Goal: Information Seeking & Learning: Learn about a topic

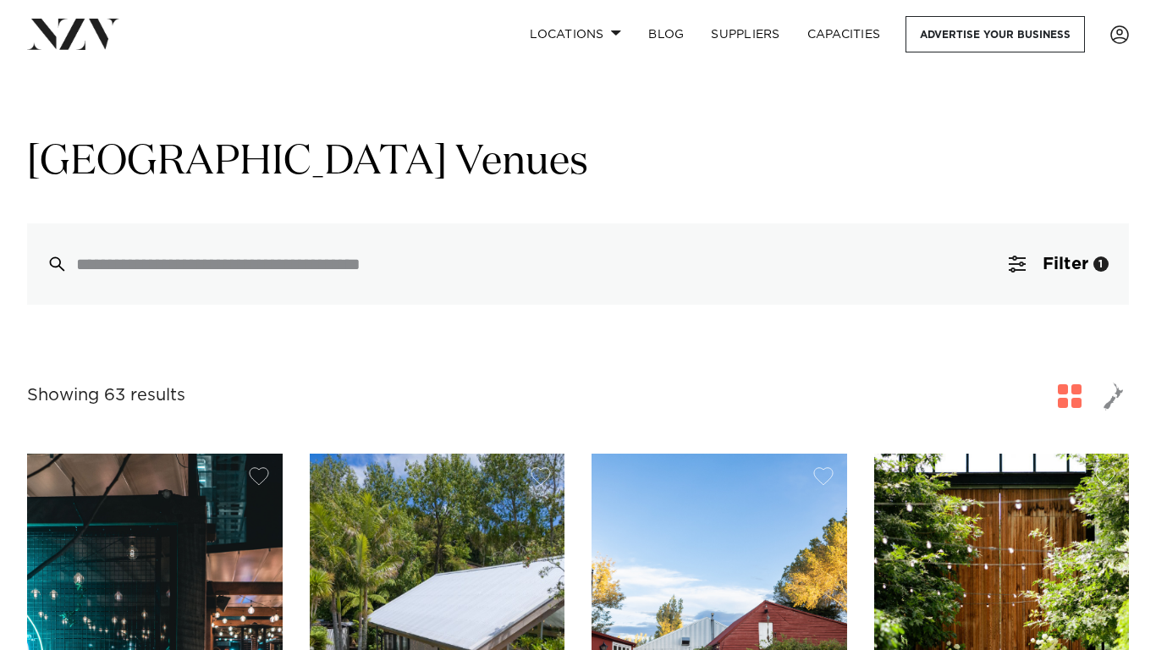
click at [70, 41] on img at bounding box center [73, 34] width 92 height 30
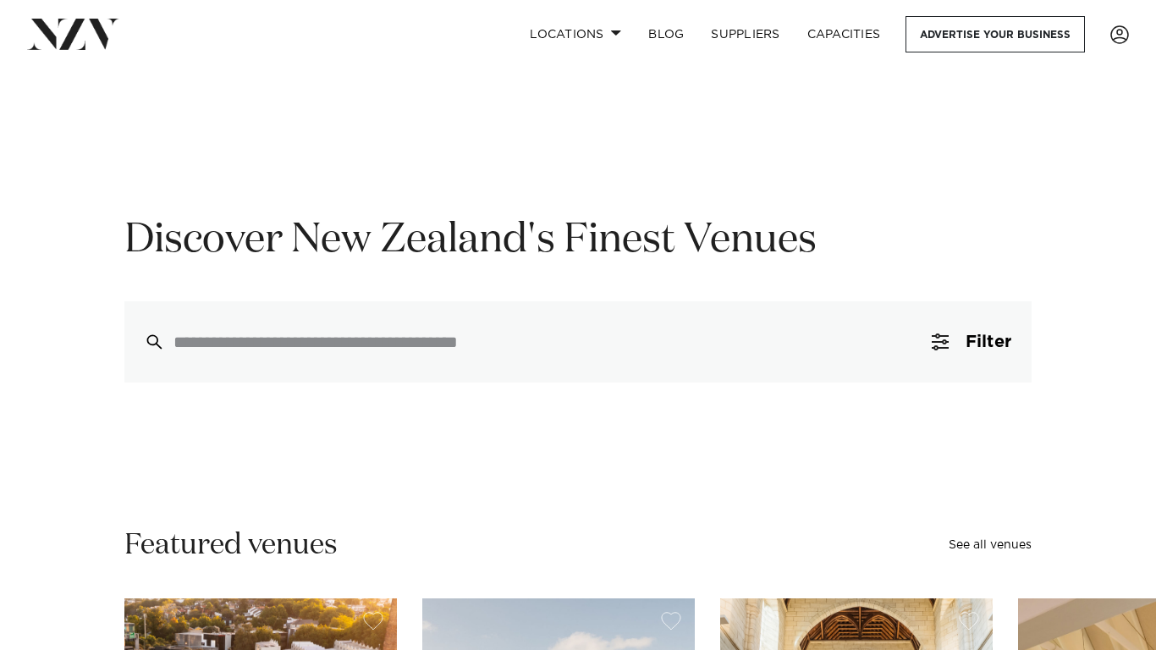
scroll to position [15, 0]
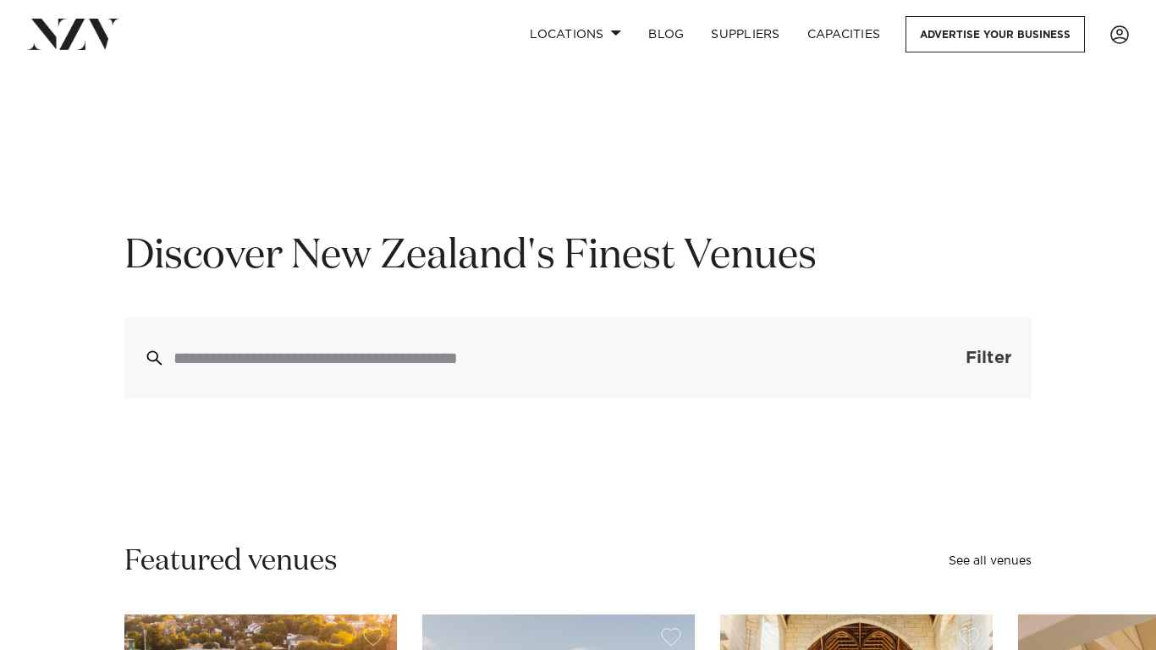
click at [955, 363] on button "Filter 0" at bounding box center [972, 357] width 120 height 81
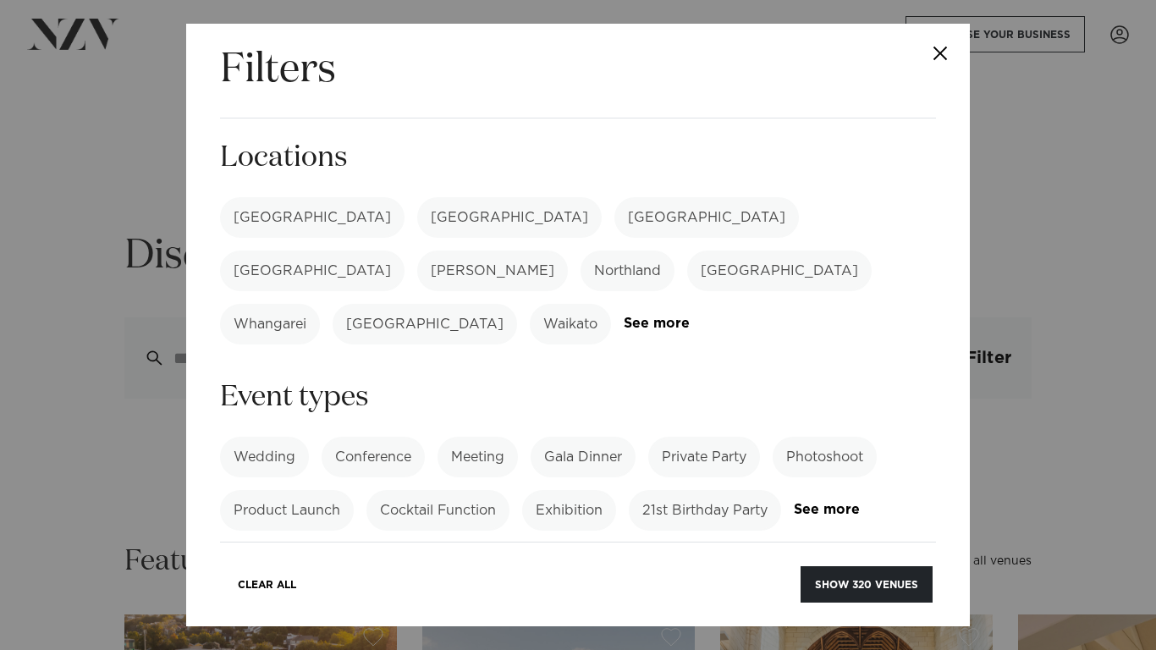
click at [251, 437] on label "Wedding" at bounding box center [264, 457] width 89 height 41
click at [892, 574] on button "Show 248 venues" at bounding box center [867, 584] width 132 height 36
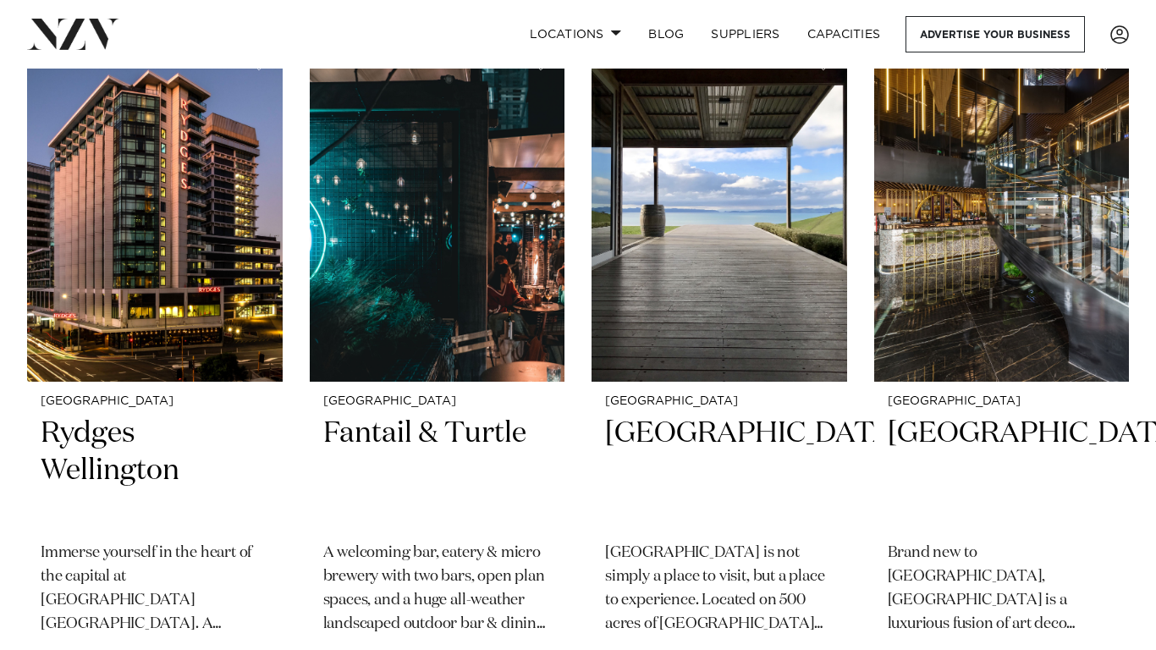
scroll to position [2545, 0]
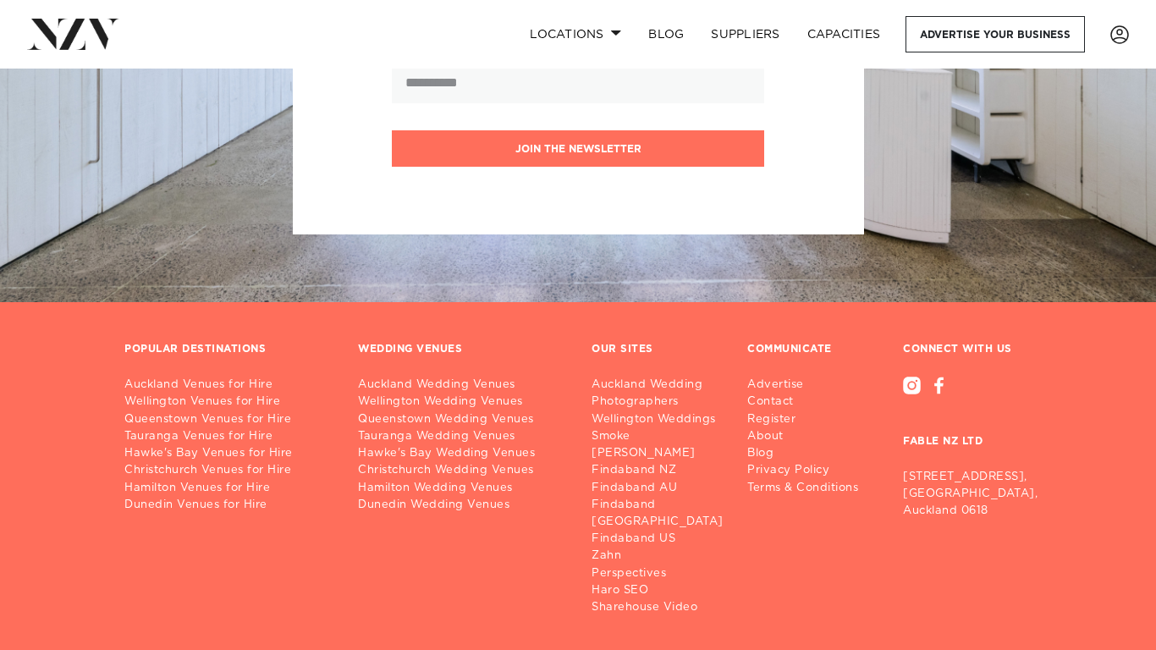
scroll to position [44842, 0]
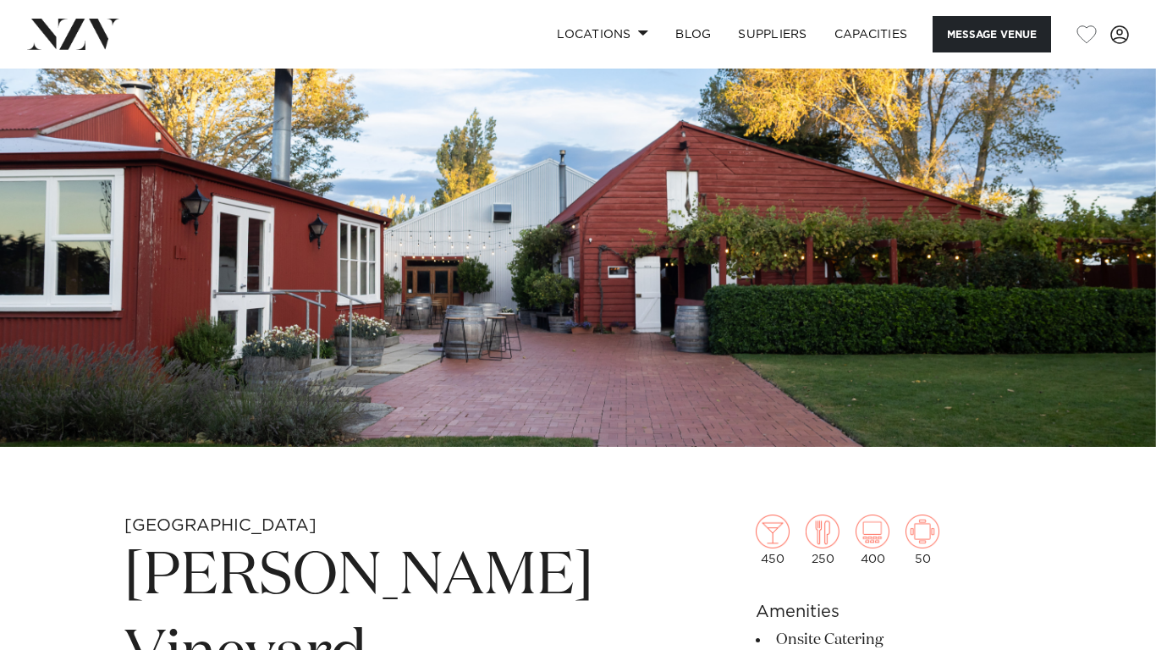
scroll to position [271, 0]
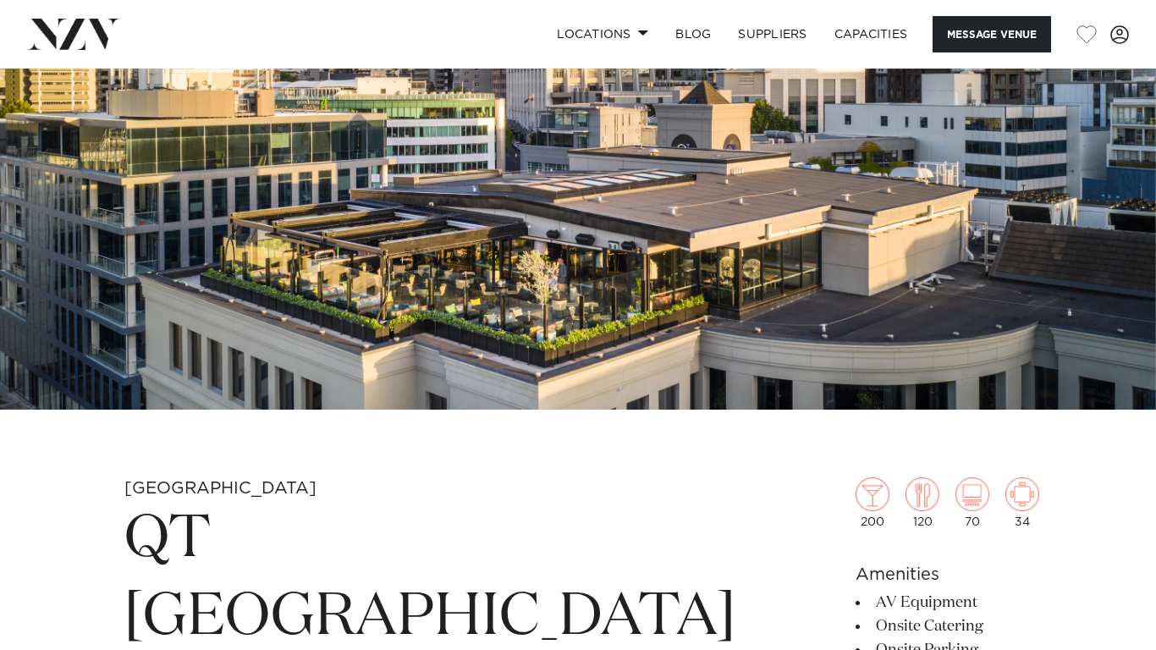
scroll to position [203, 0]
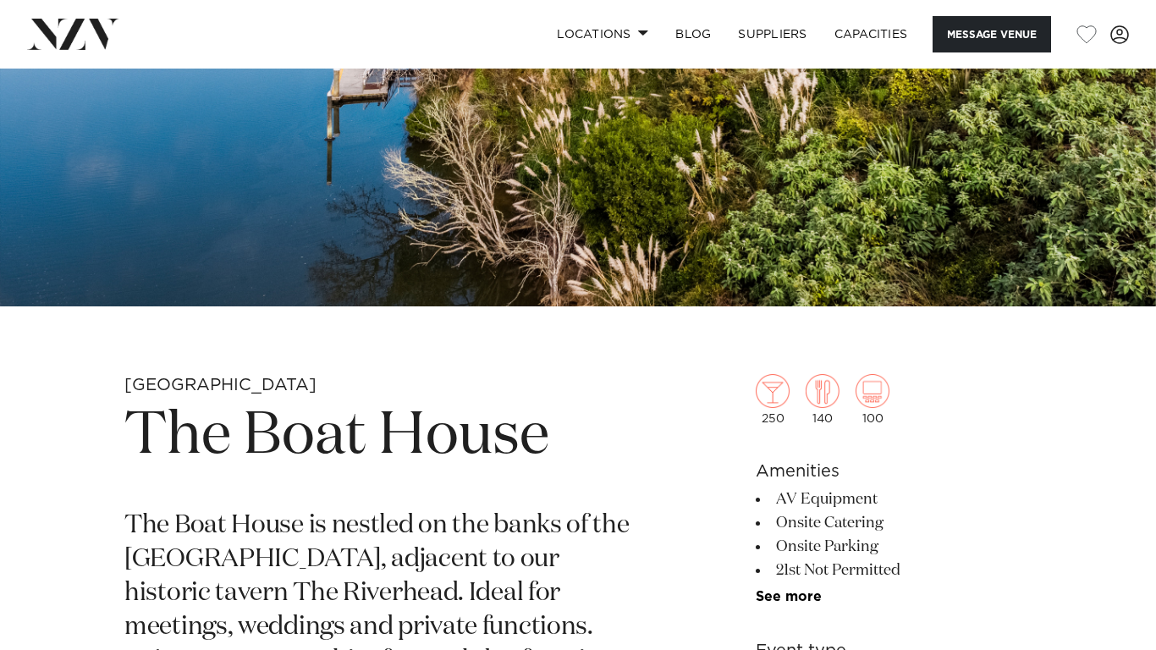
scroll to position [305, 0]
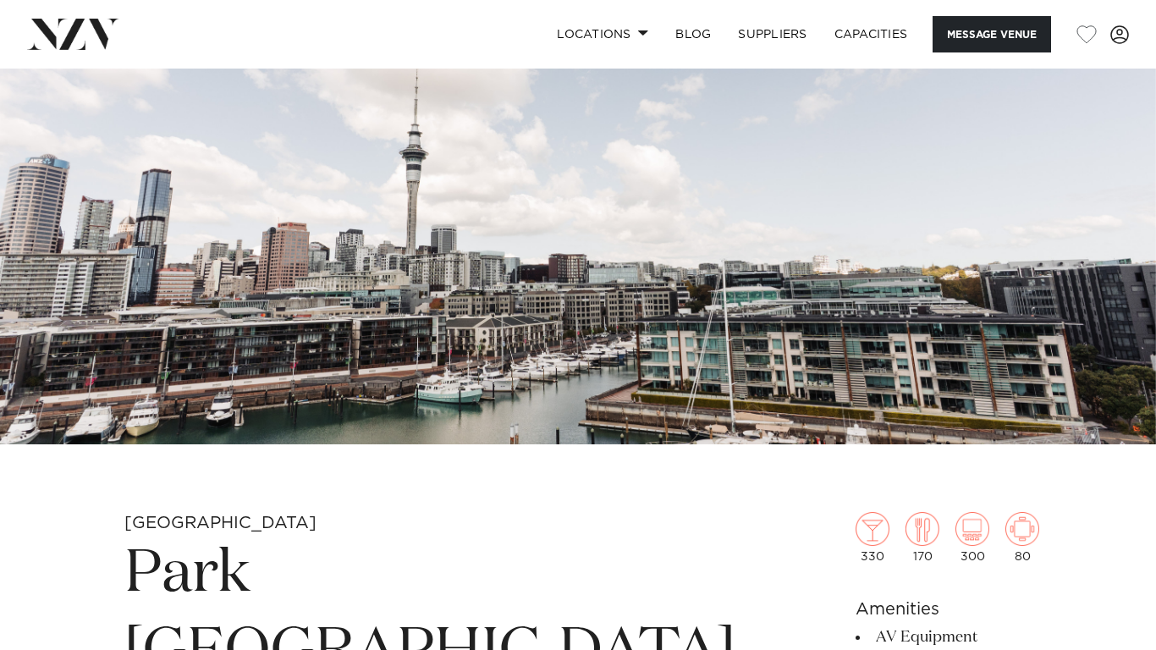
scroll to position [169, 0]
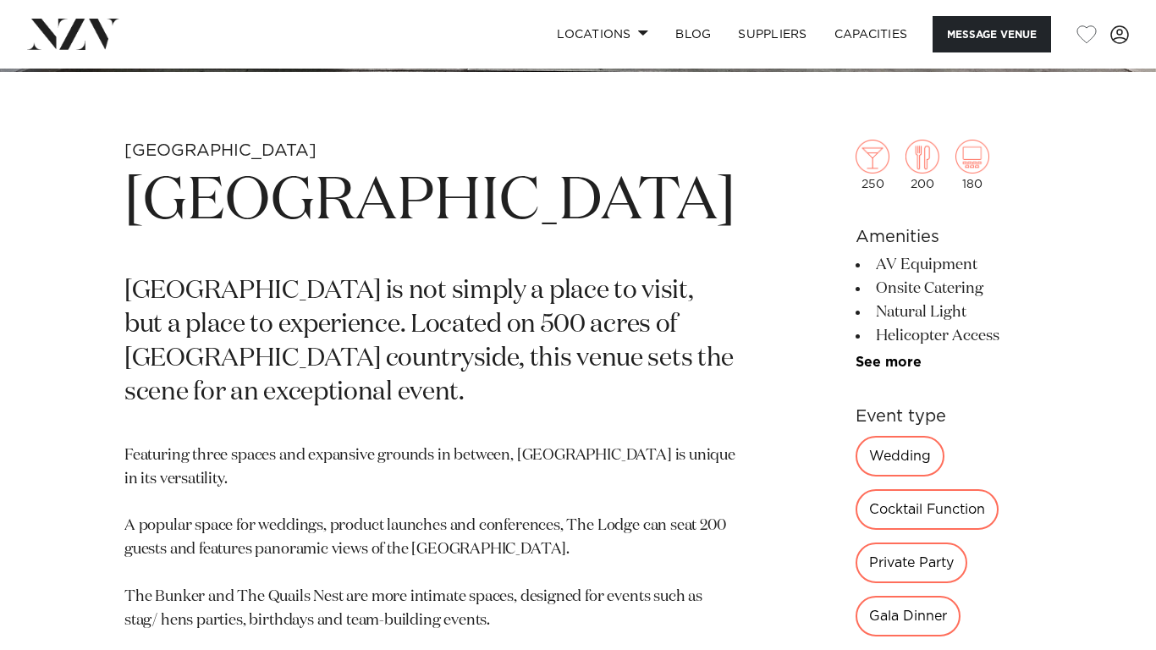
scroll to position [576, 0]
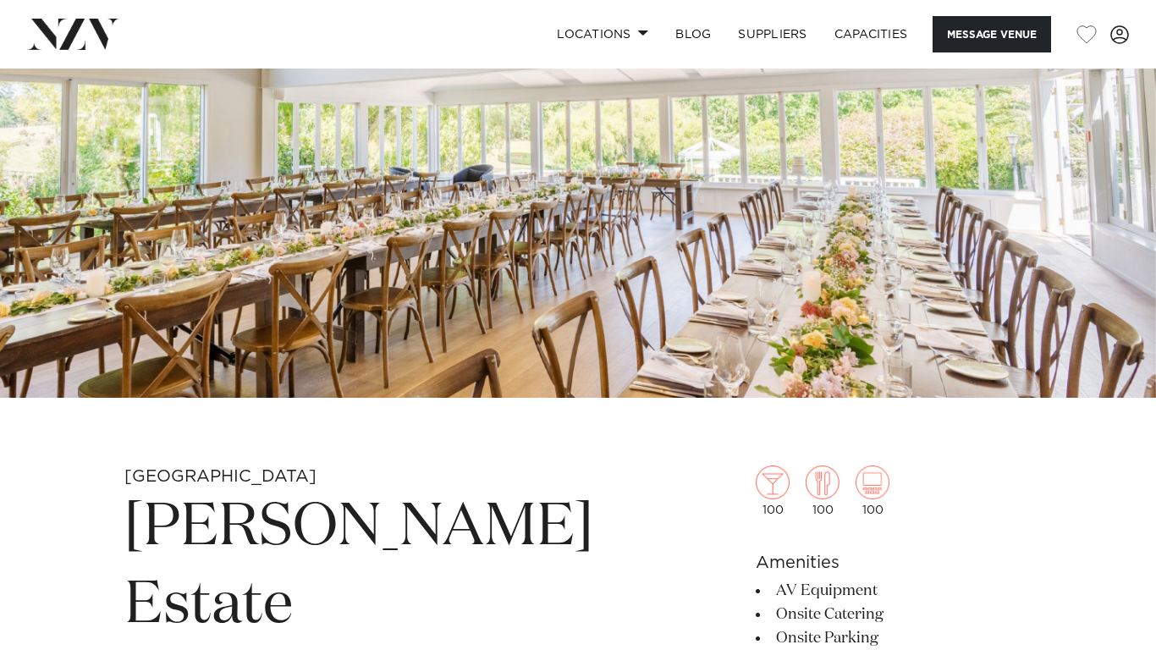
scroll to position [237, 0]
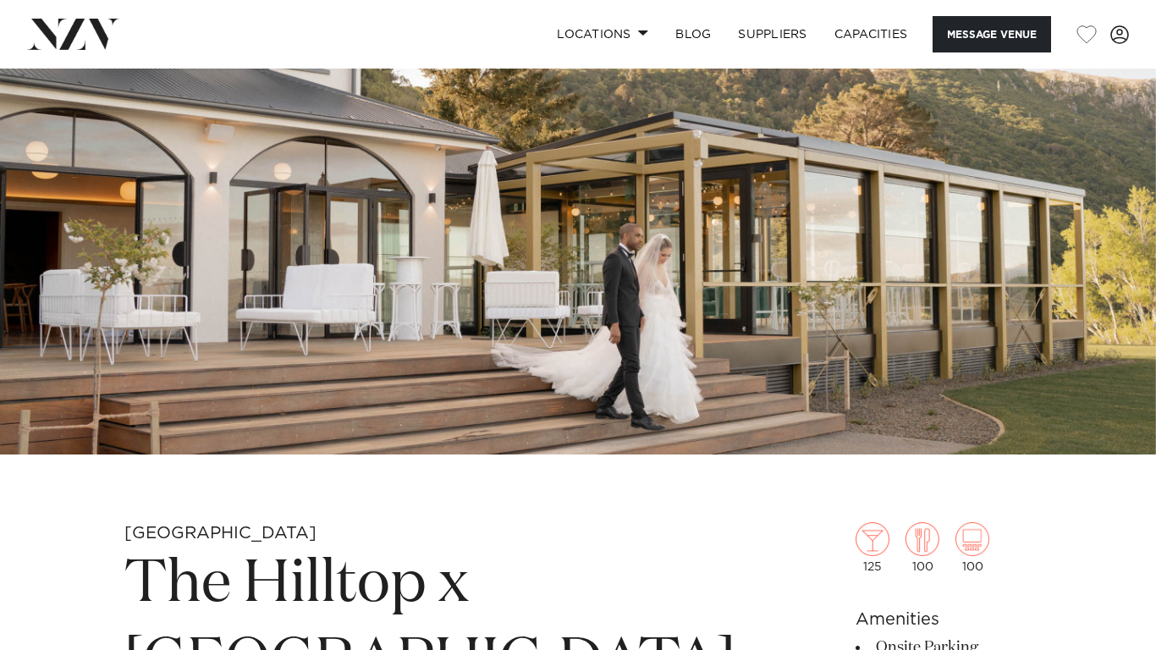
scroll to position [203, 0]
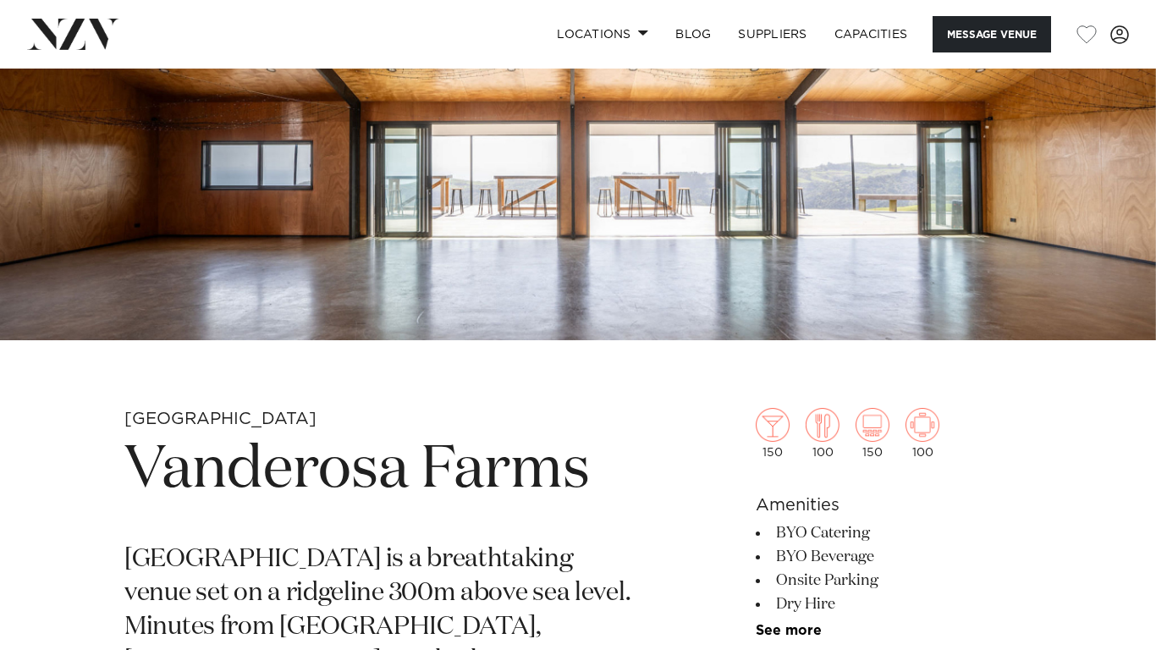
scroll to position [271, 0]
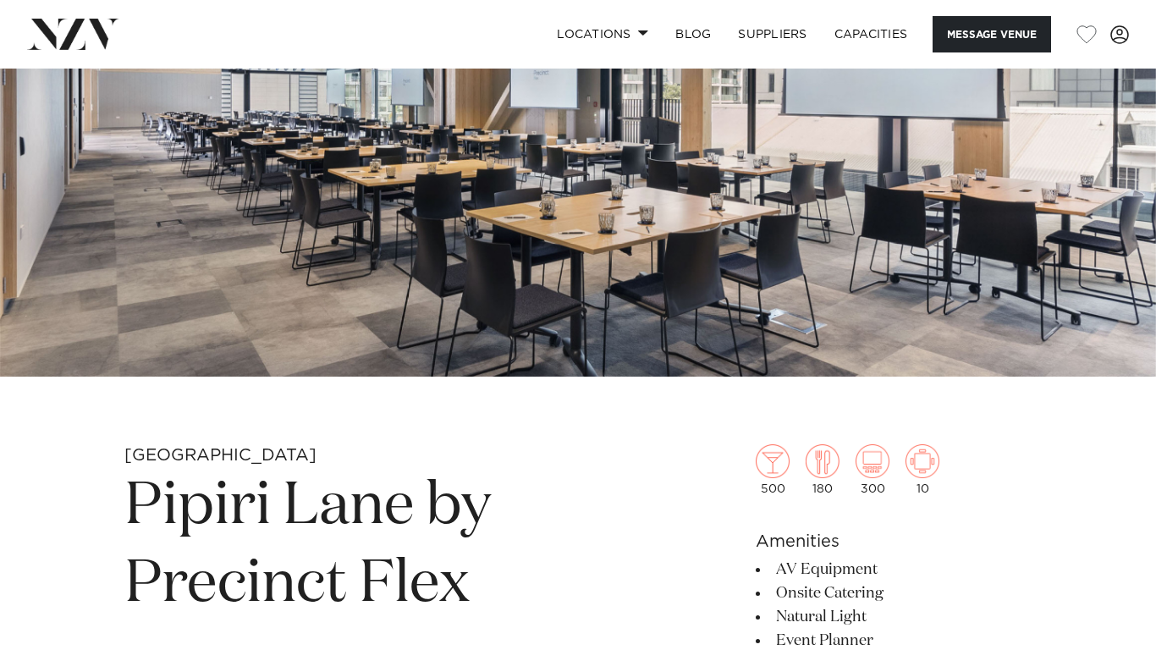
scroll to position [237, 0]
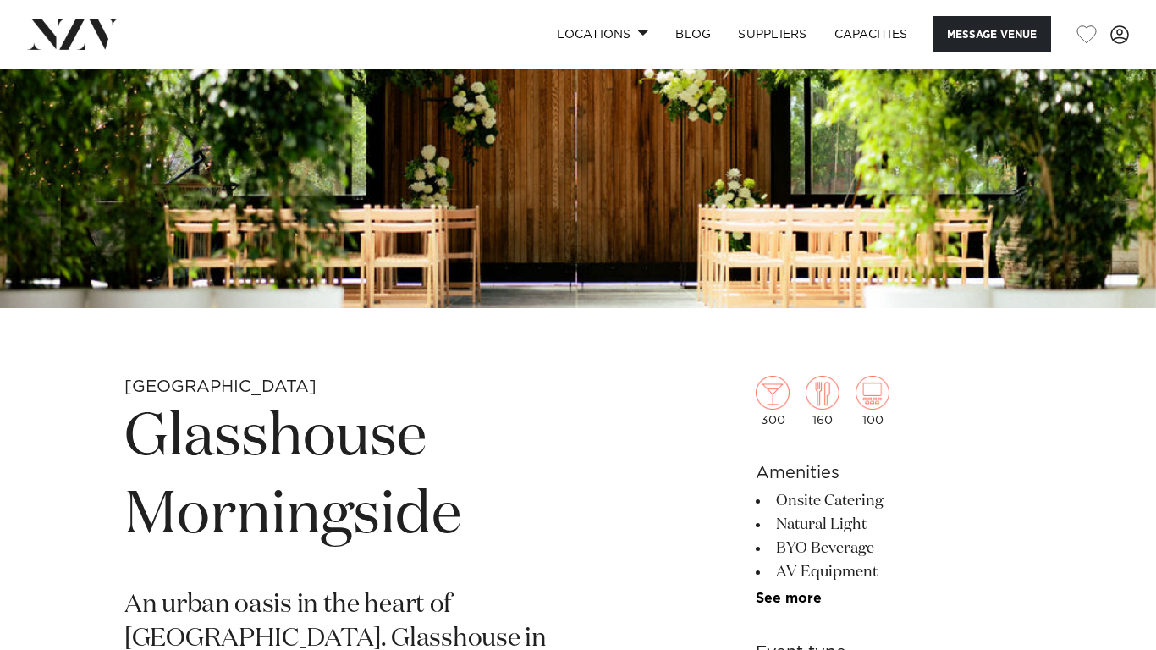
scroll to position [305, 0]
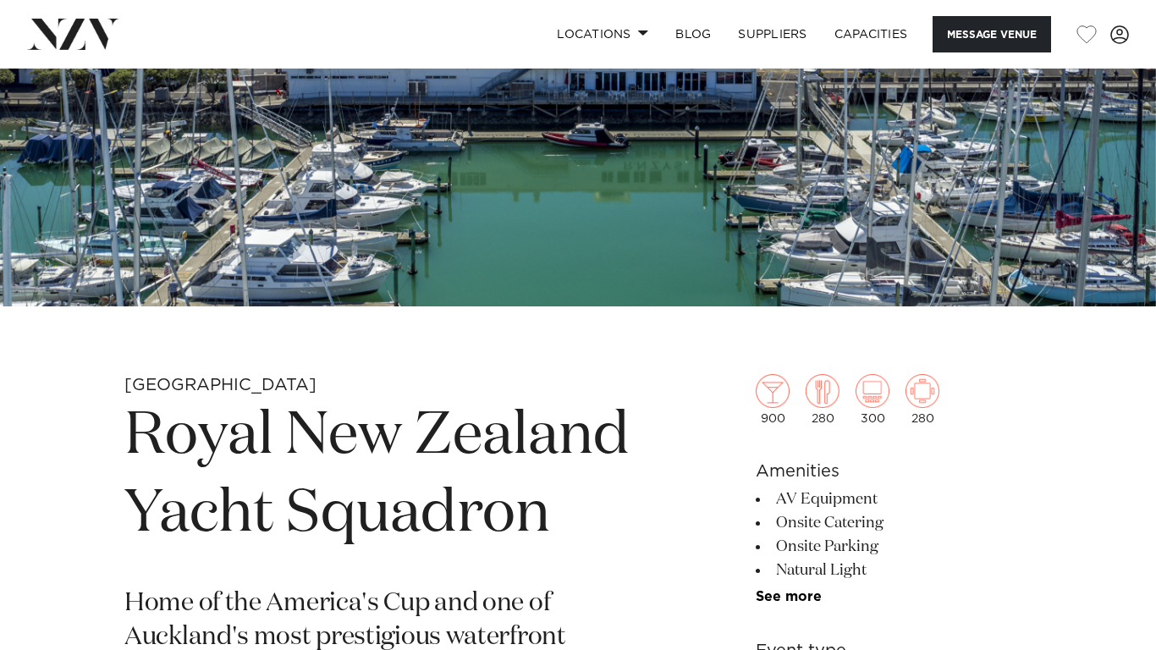
scroll to position [339, 0]
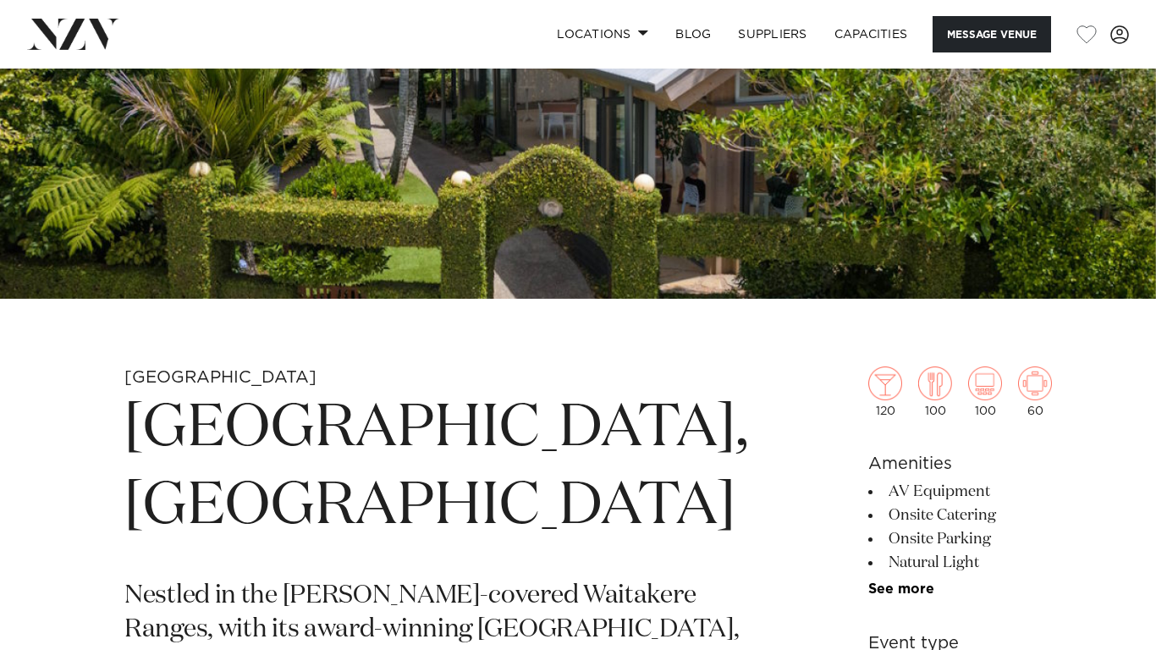
scroll to position [339, 0]
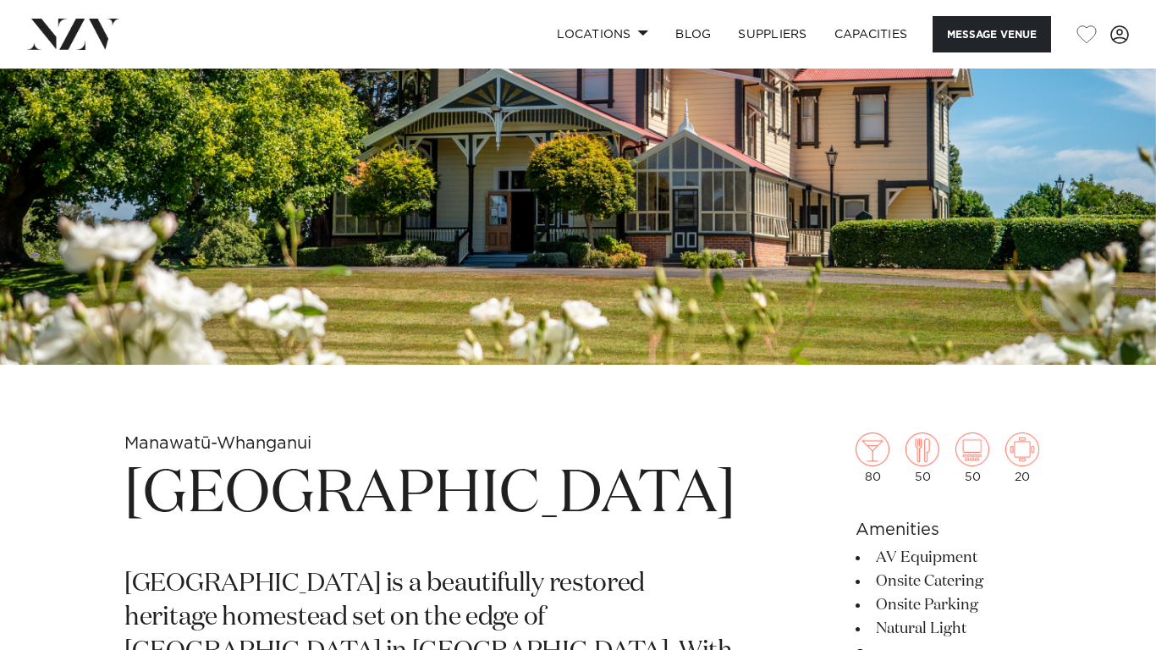
scroll to position [271, 0]
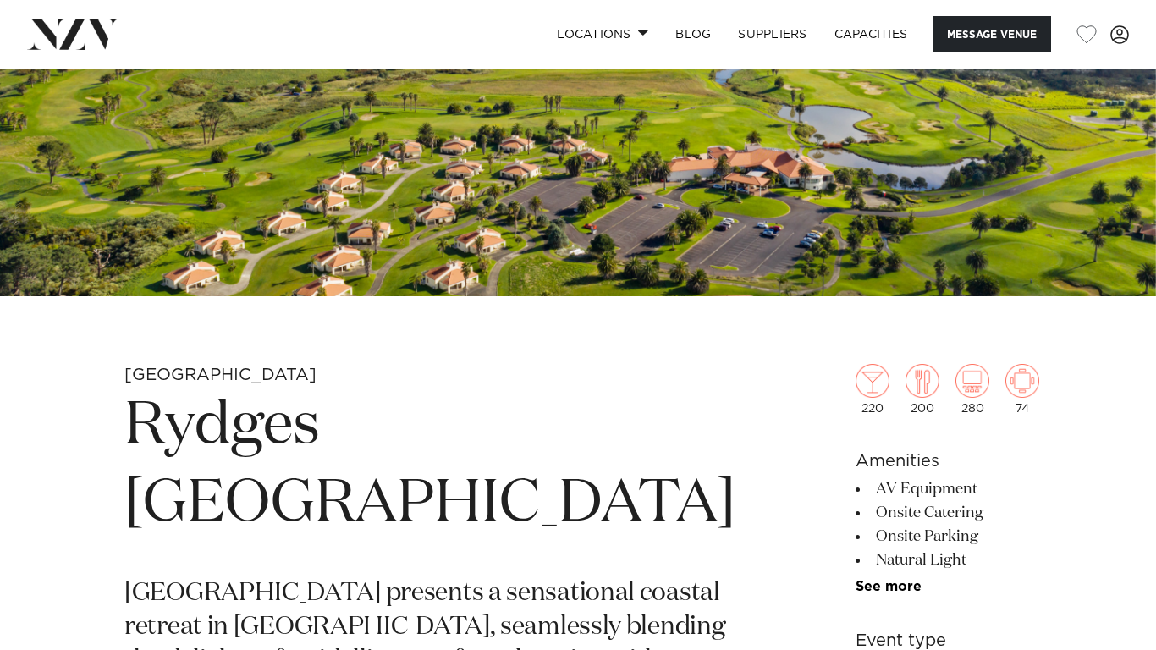
scroll to position [339, 0]
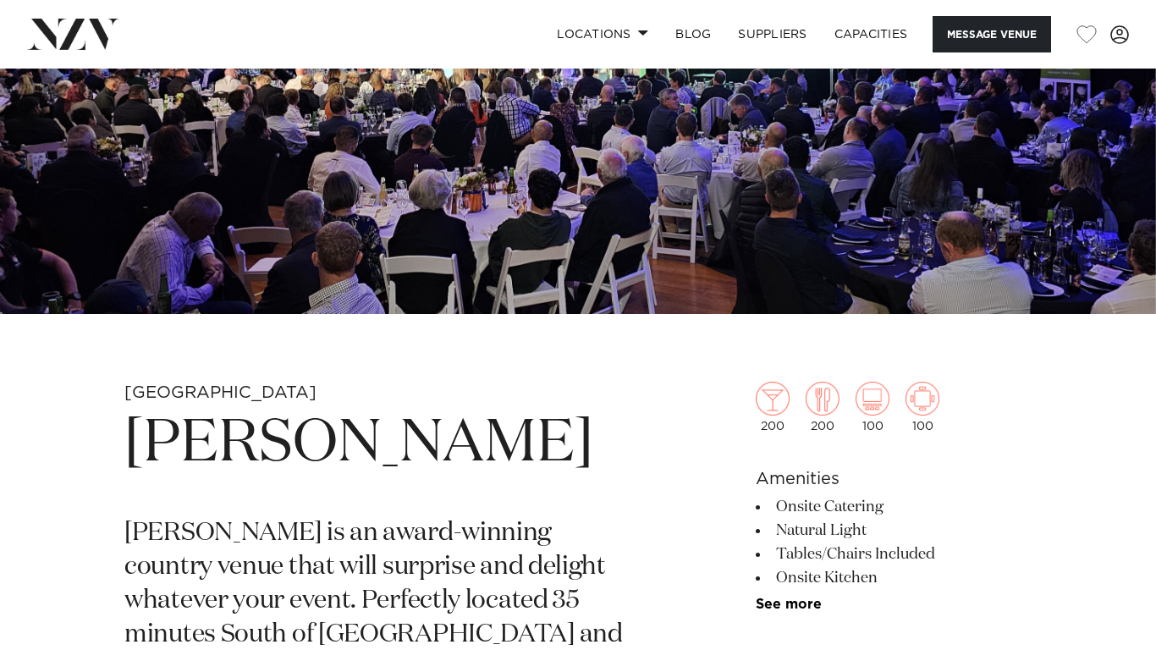
scroll to position [305, 0]
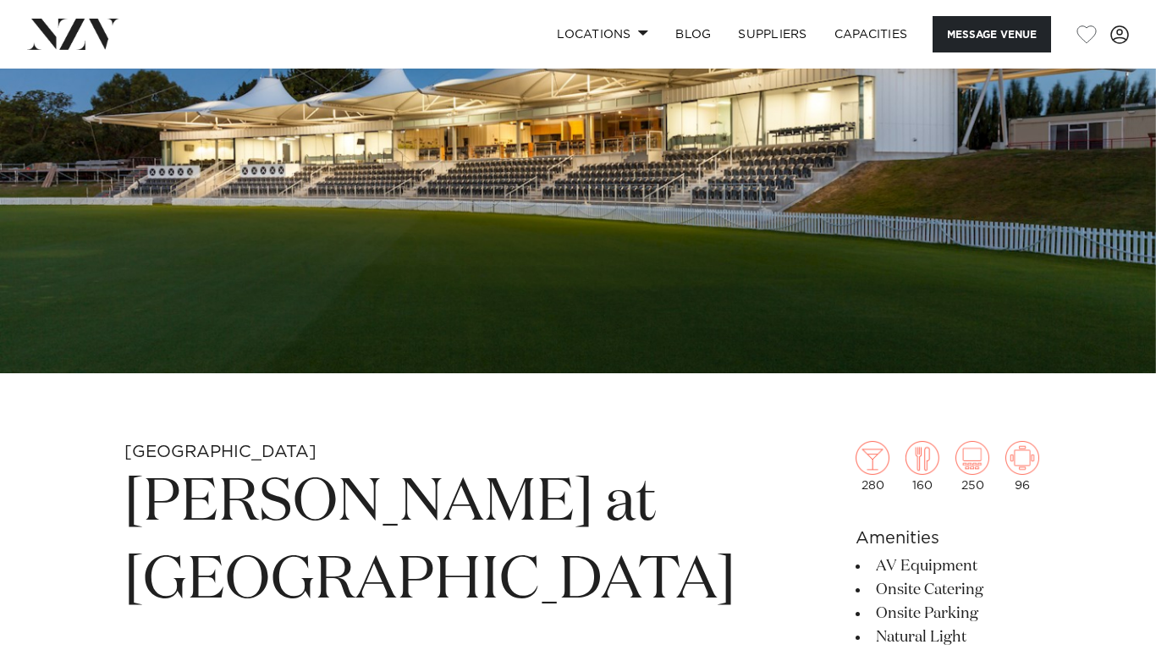
scroll to position [271, 0]
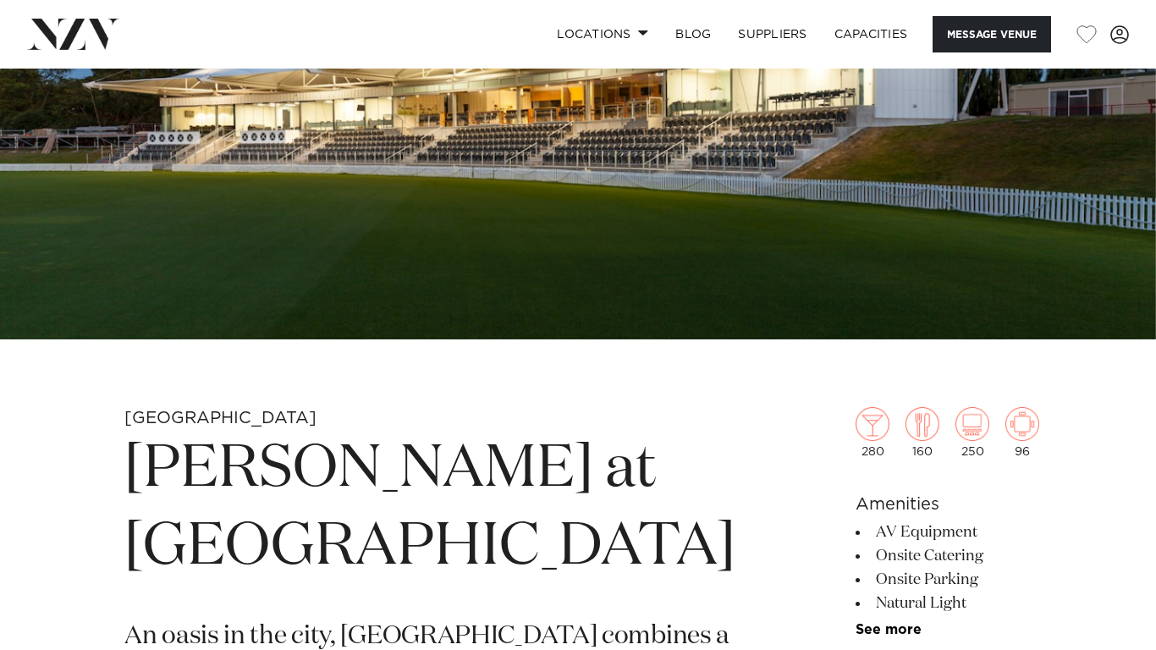
click at [599, 108] on img at bounding box center [578, 69] width 1156 height 542
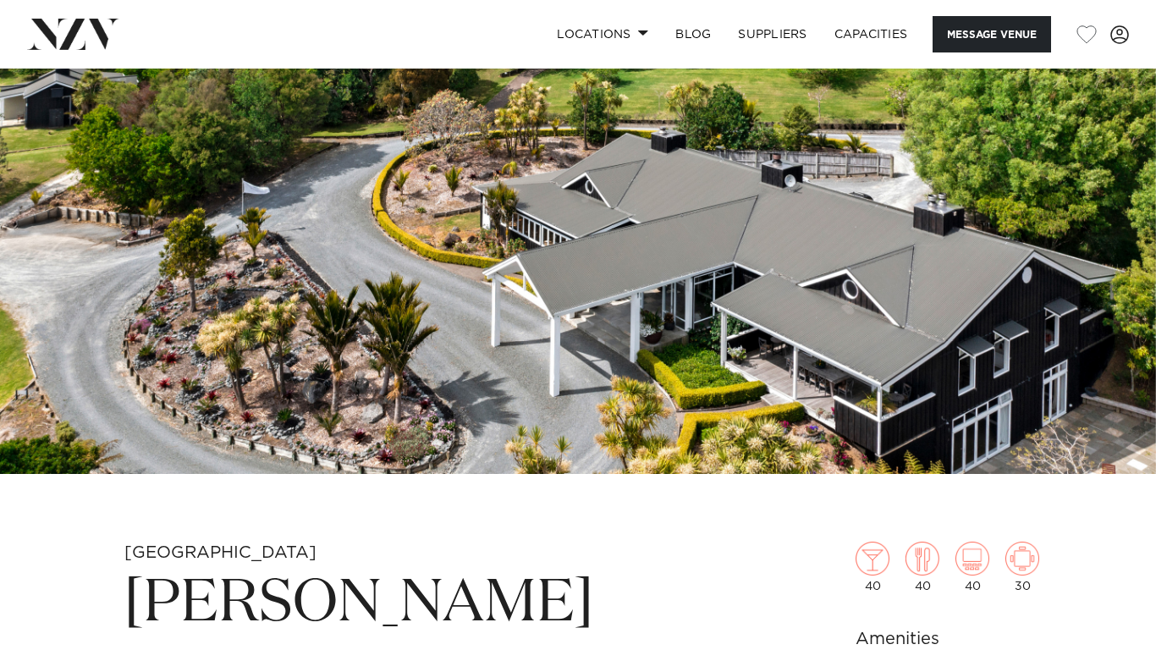
scroll to position [271, 0]
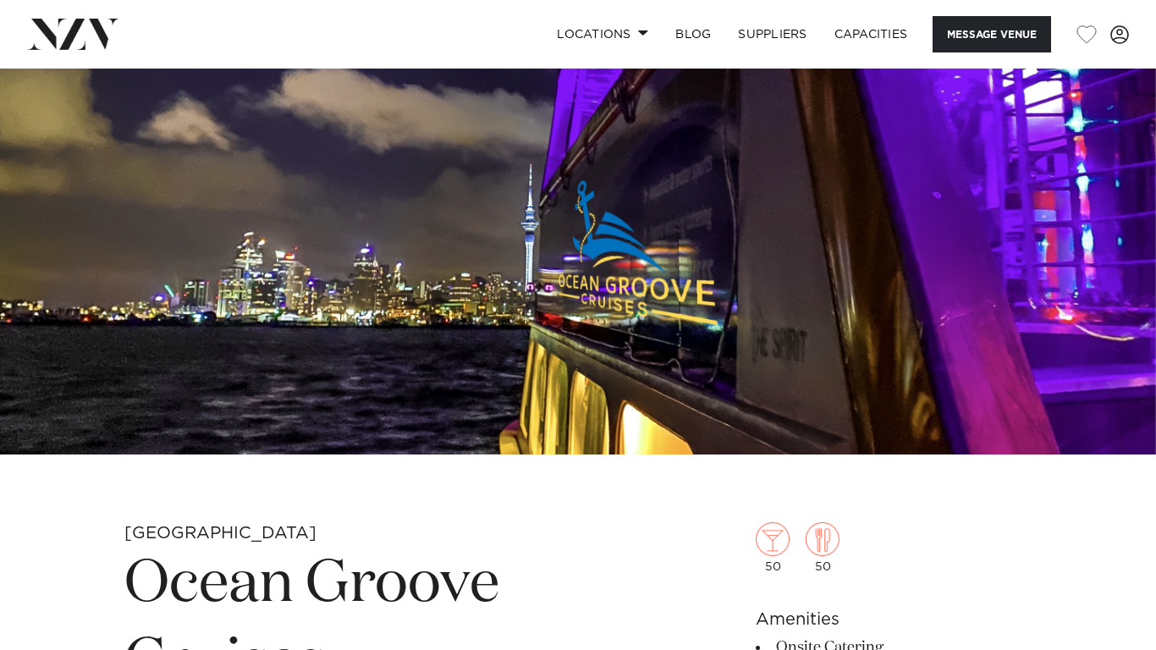
scroll to position [237, 0]
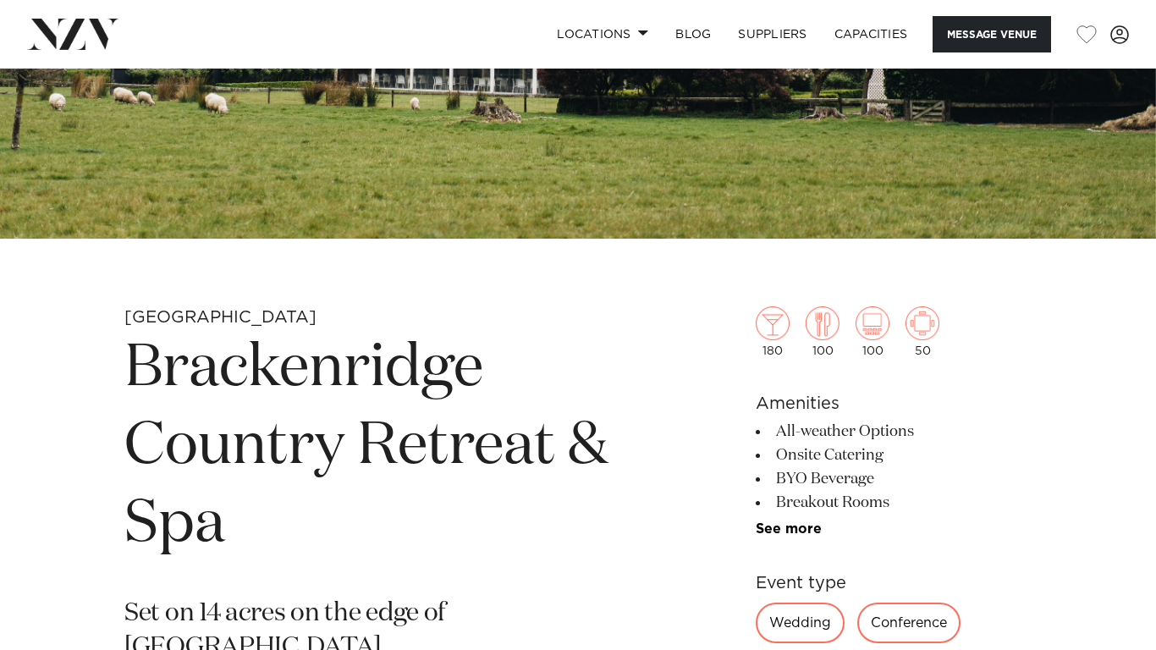
scroll to position [373, 0]
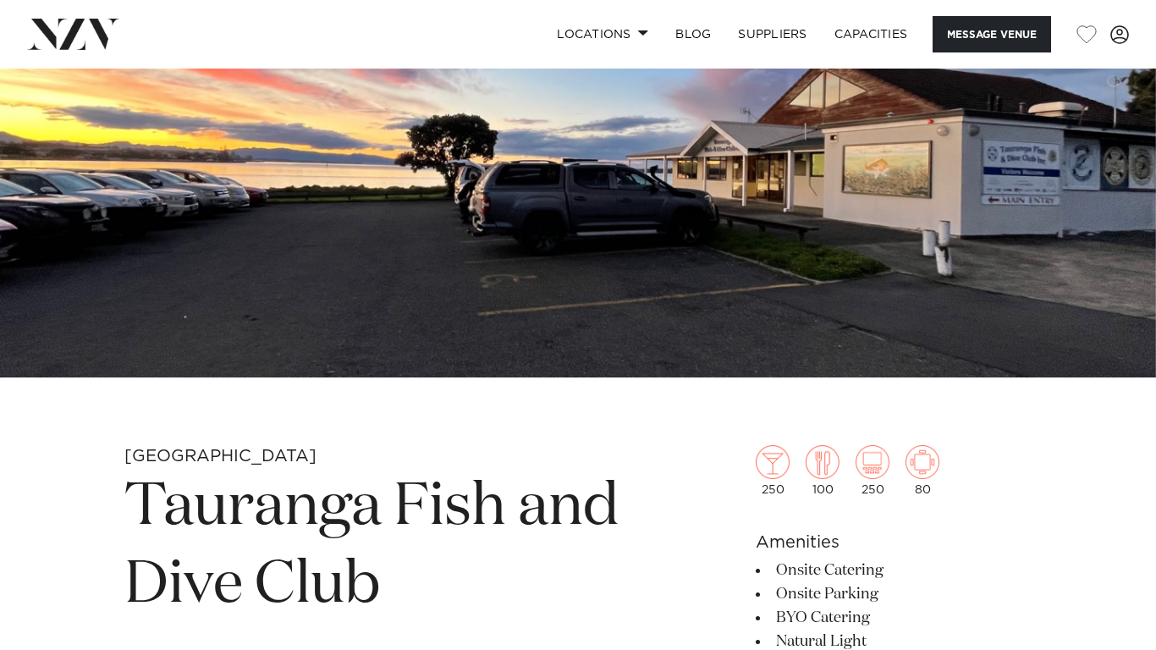
scroll to position [237, 0]
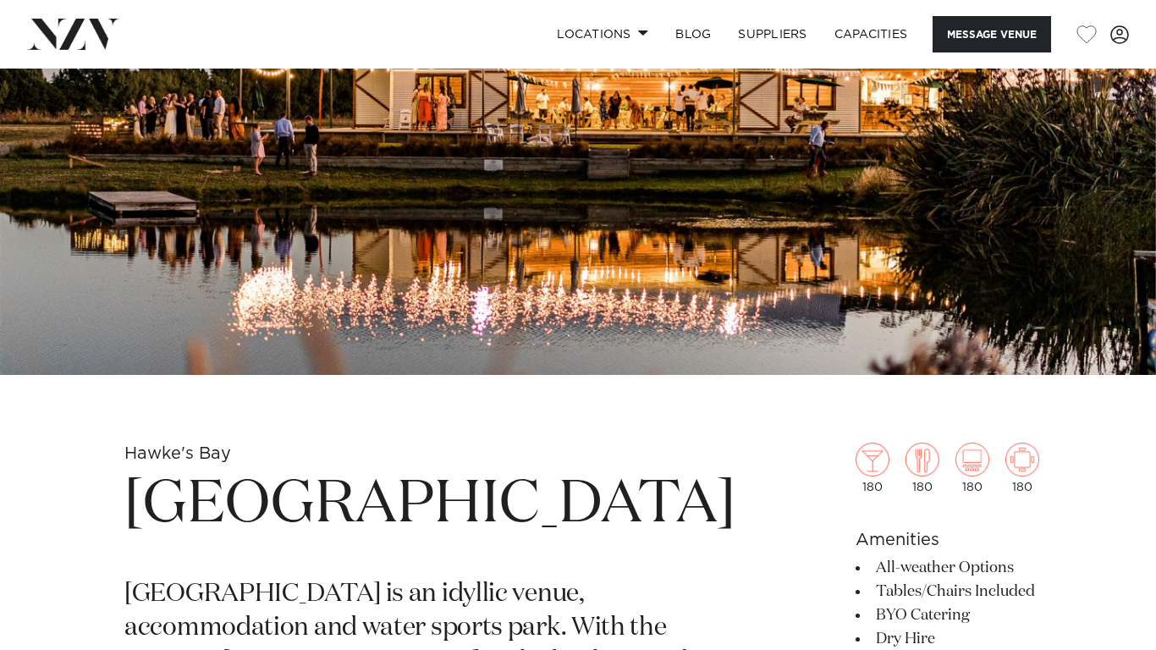
scroll to position [271, 0]
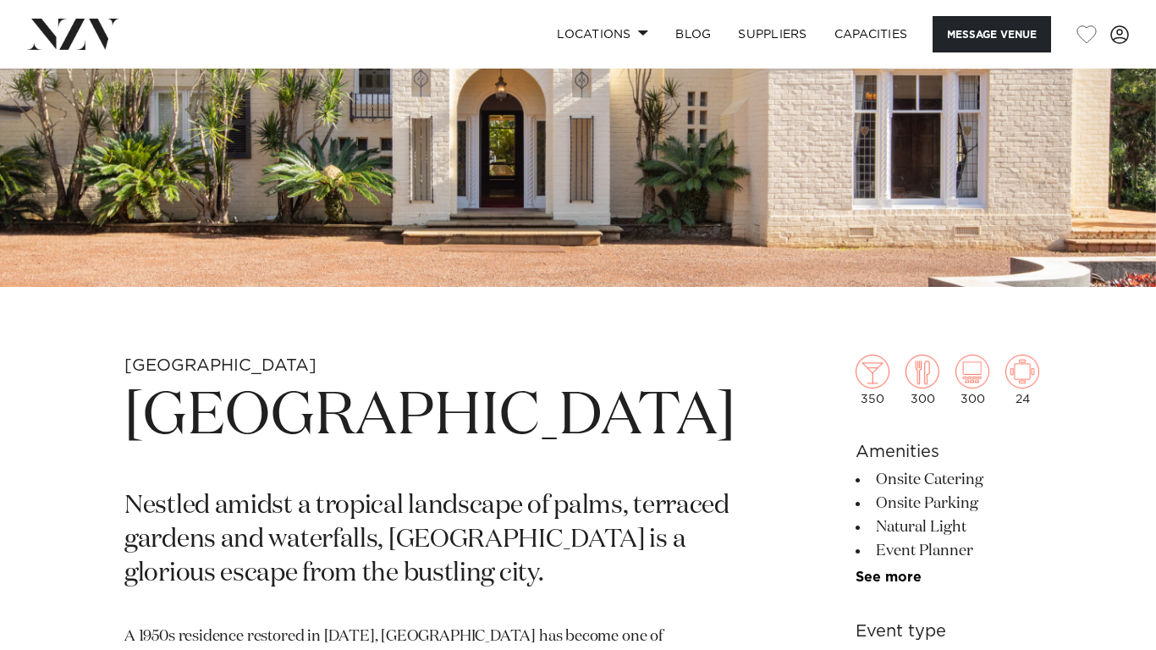
scroll to position [339, 0]
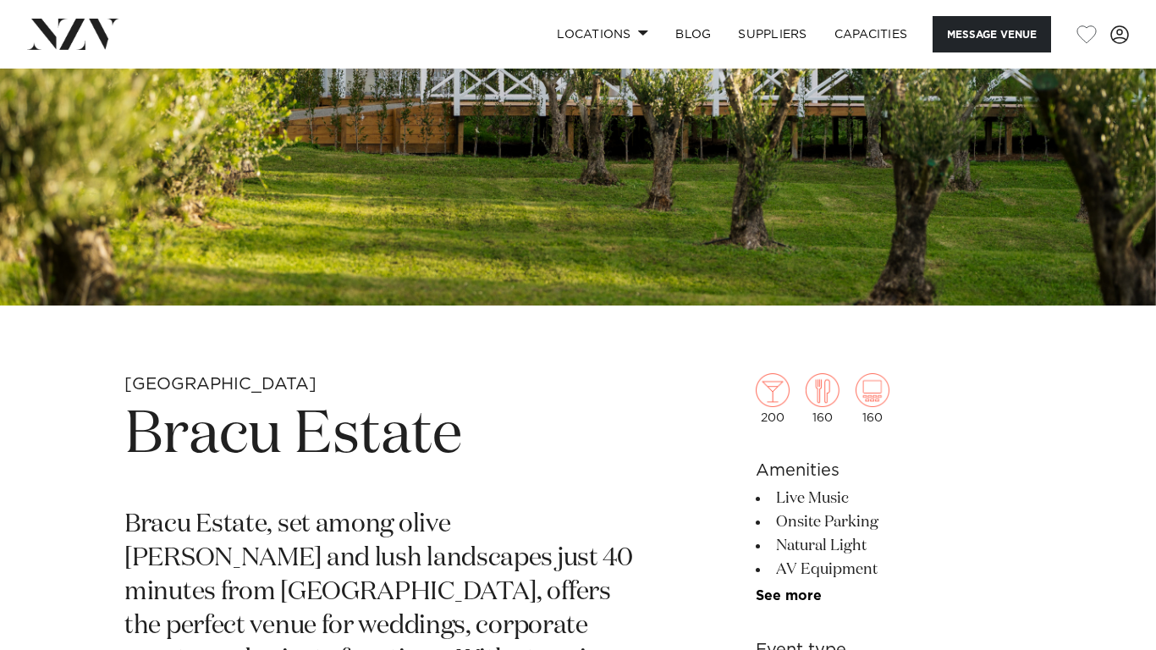
scroll to position [339, 0]
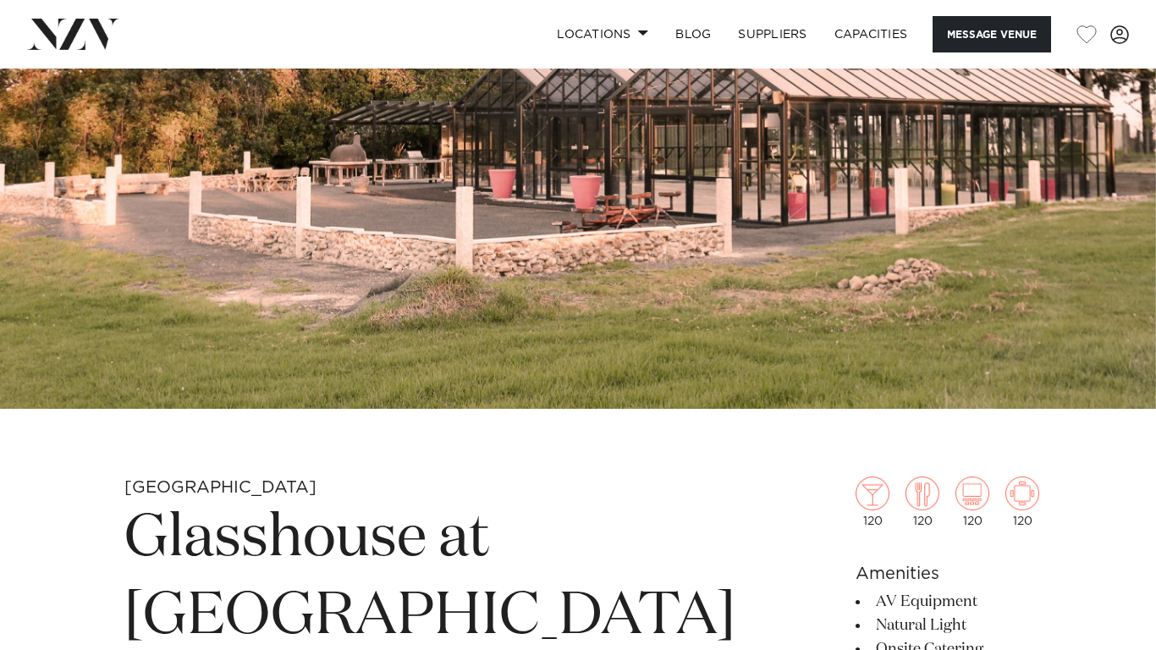
scroll to position [203, 0]
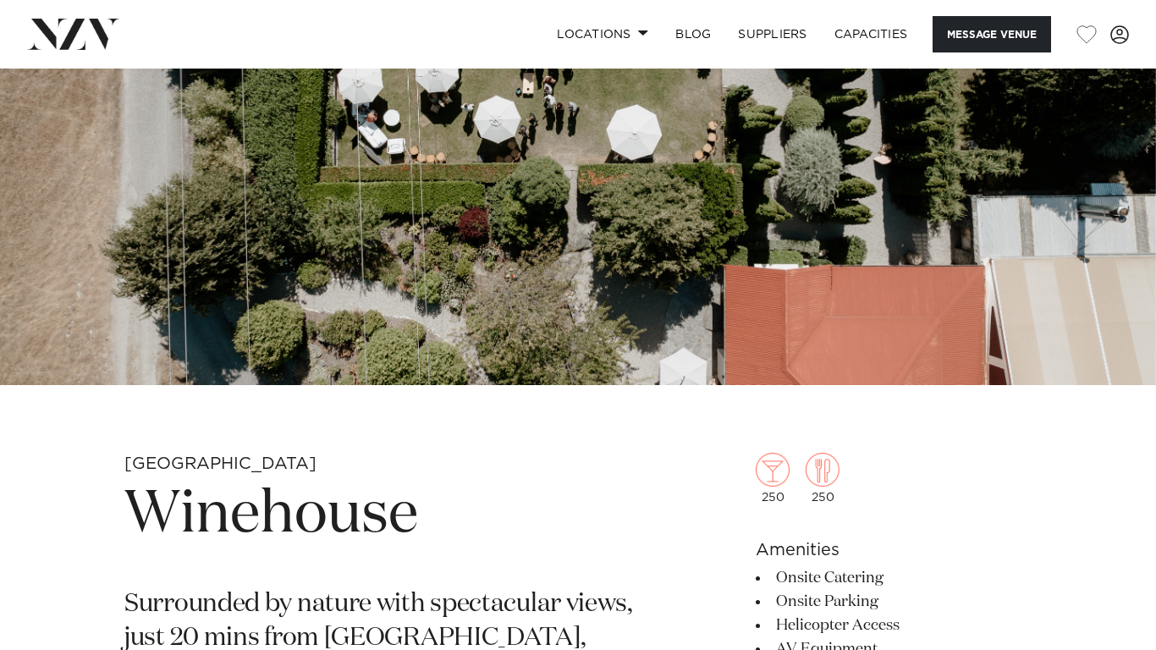
scroll to position [237, 0]
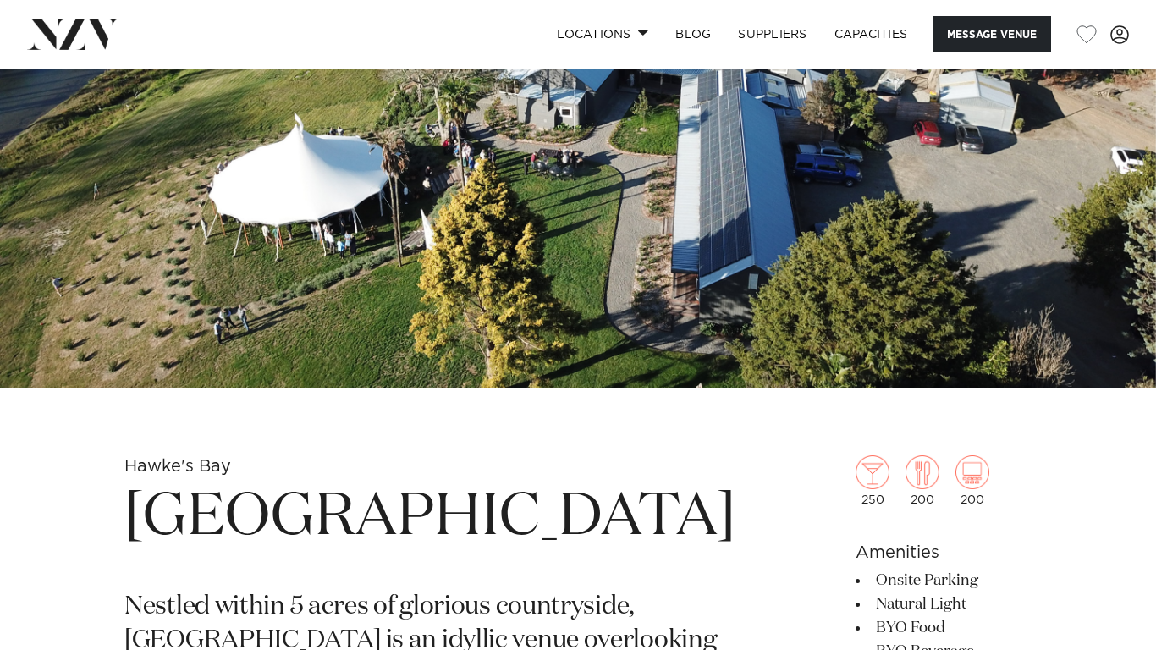
scroll to position [237, 0]
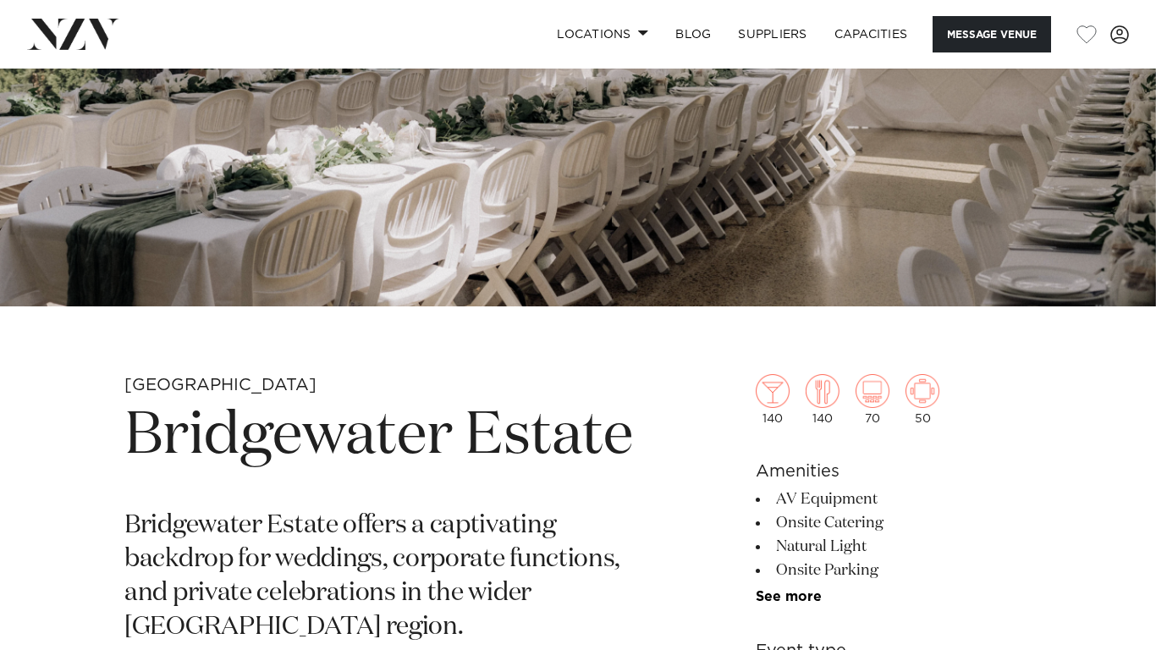
scroll to position [305, 0]
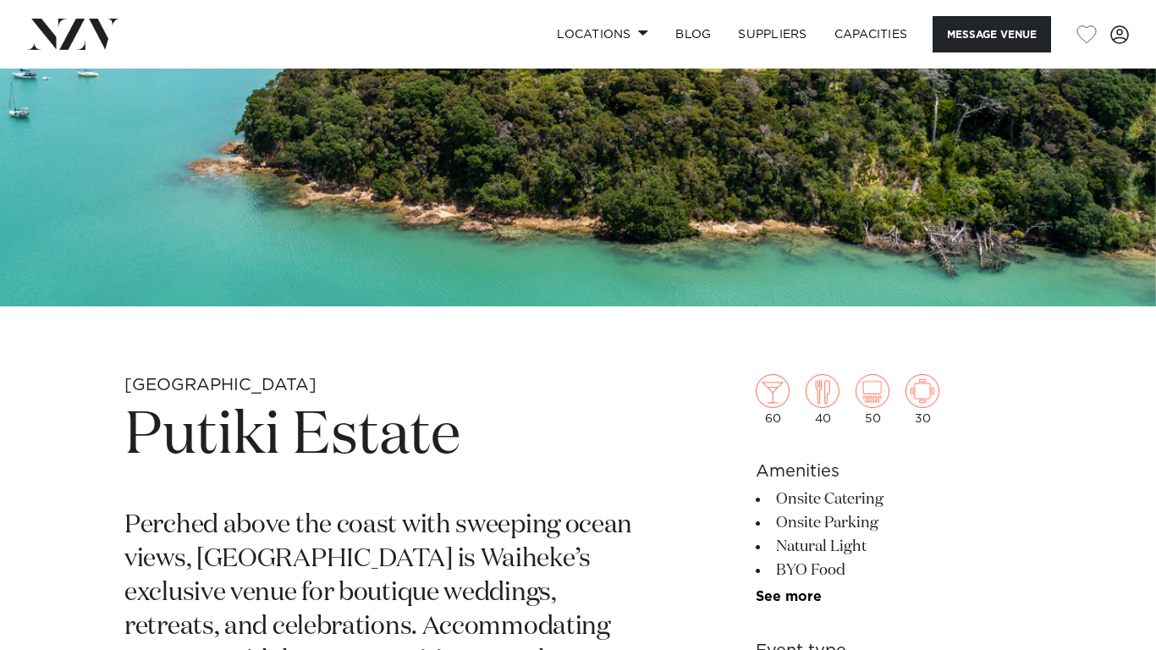
scroll to position [305, 0]
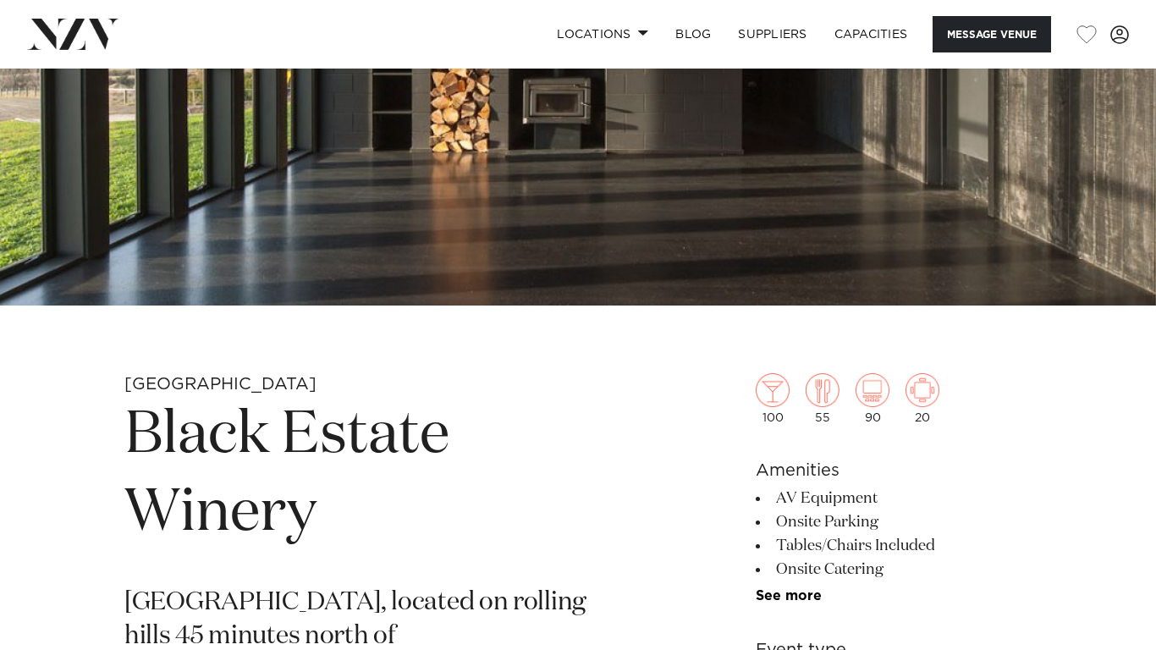
scroll to position [271, 0]
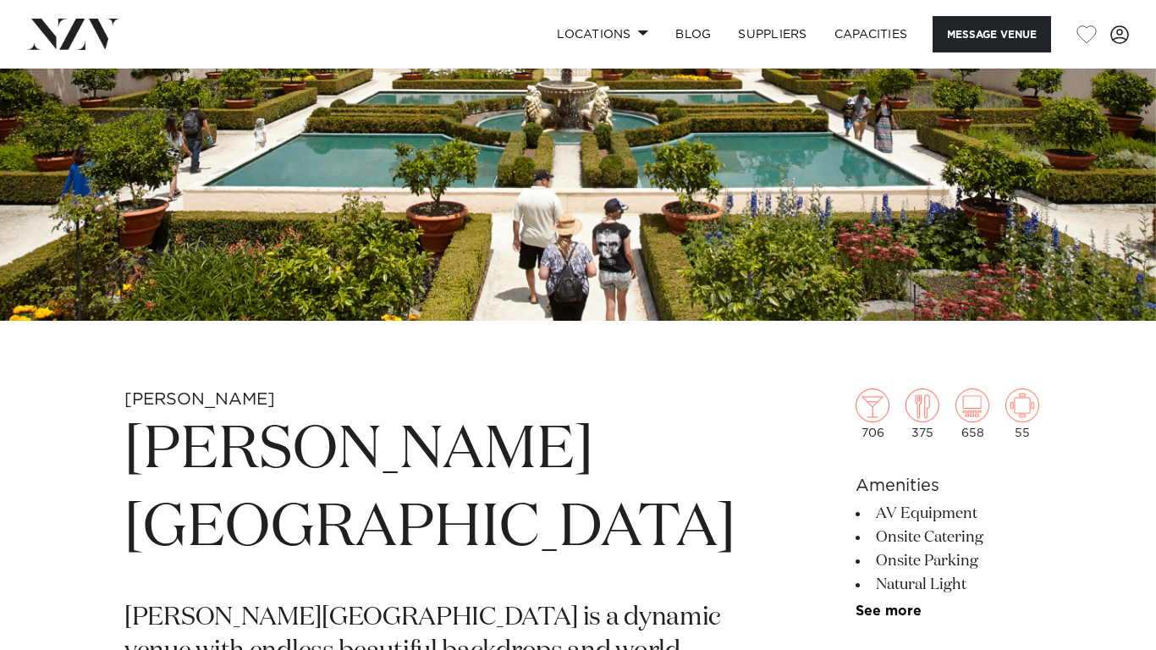
scroll to position [305, 0]
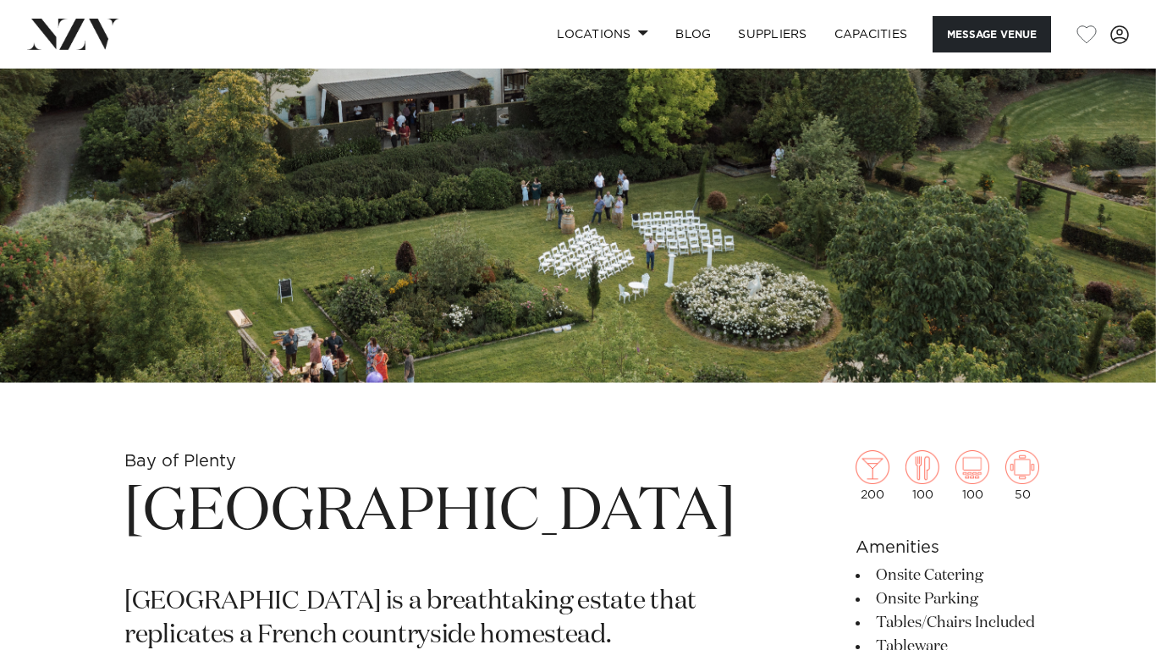
scroll to position [237, 0]
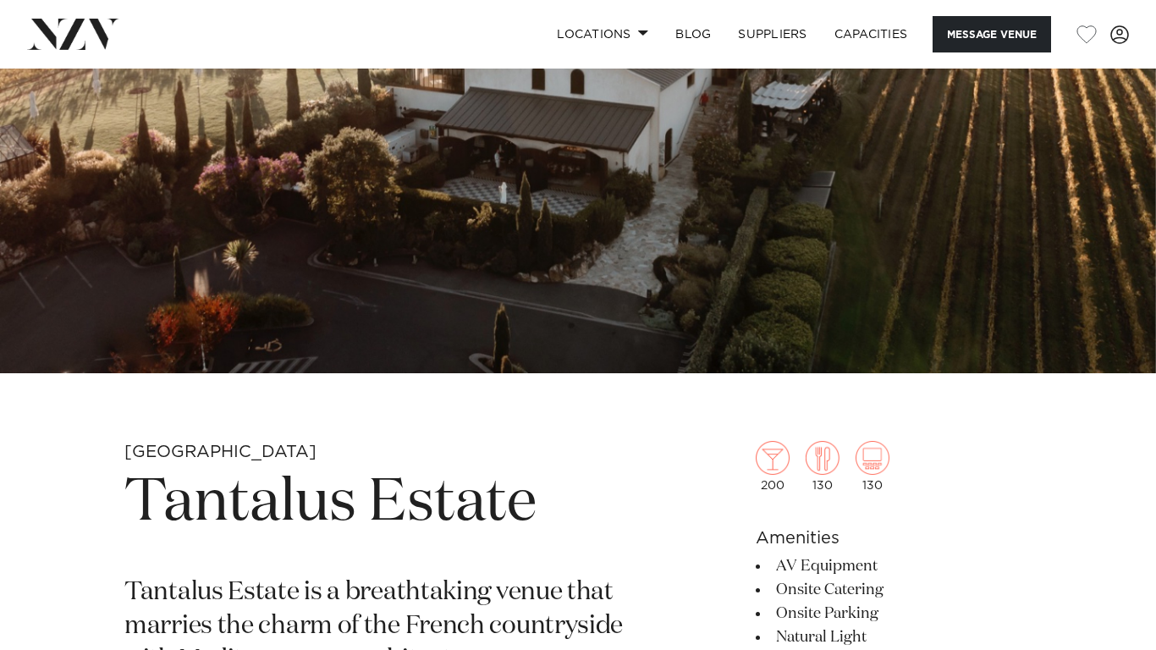
scroll to position [271, 0]
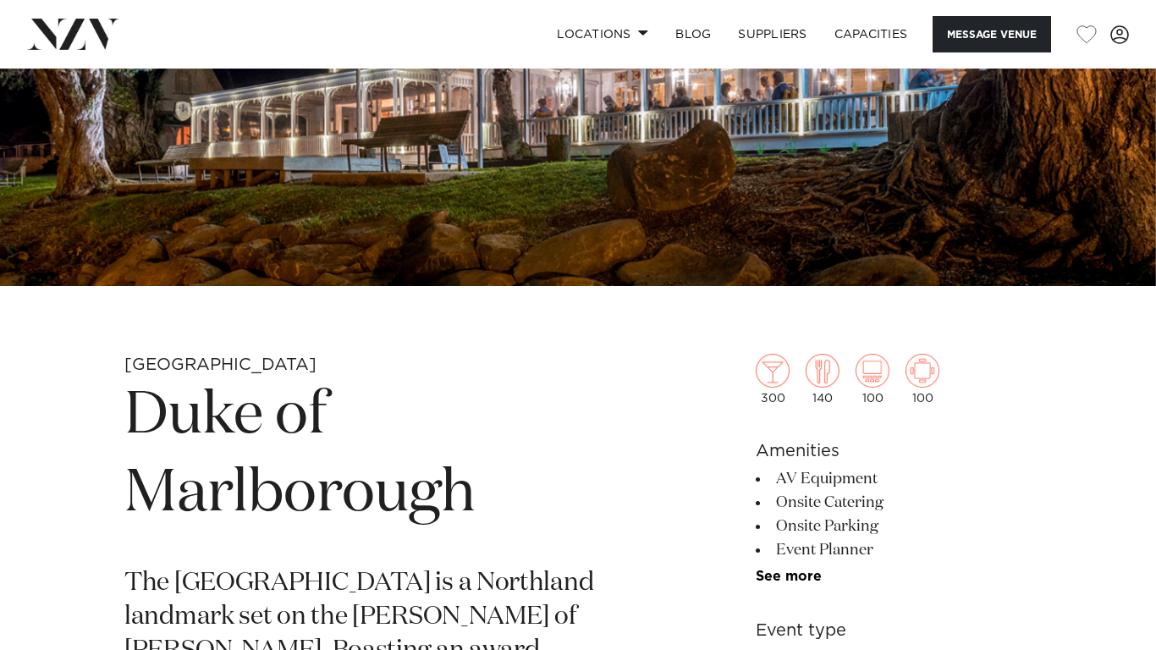
scroll to position [373, 0]
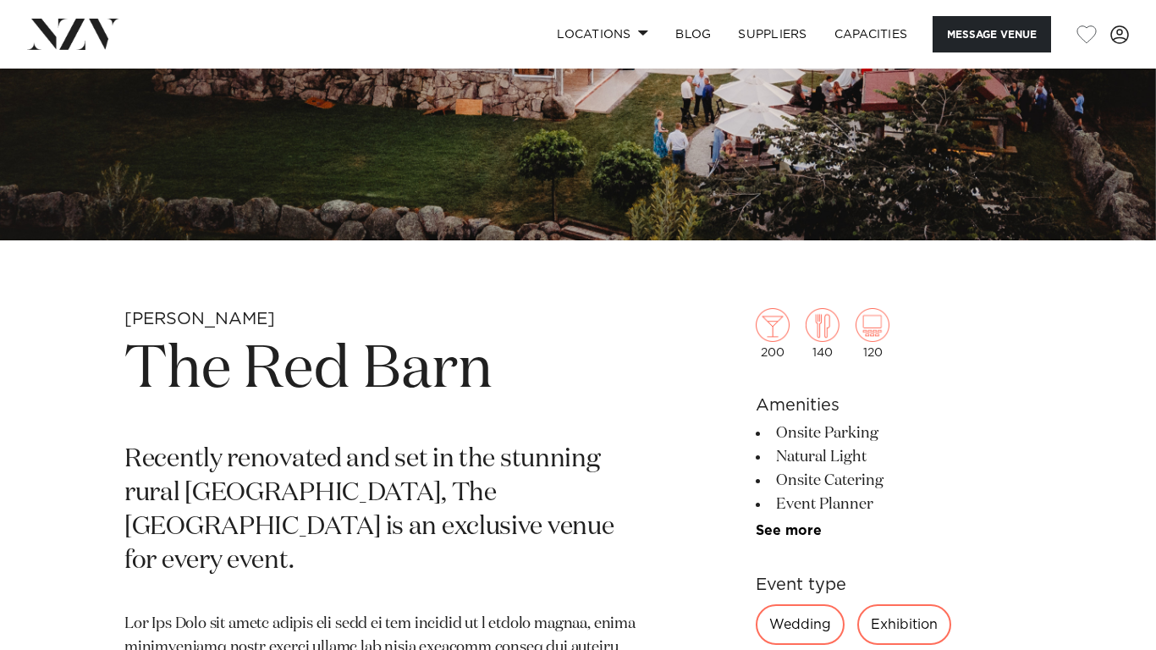
scroll to position [373, 0]
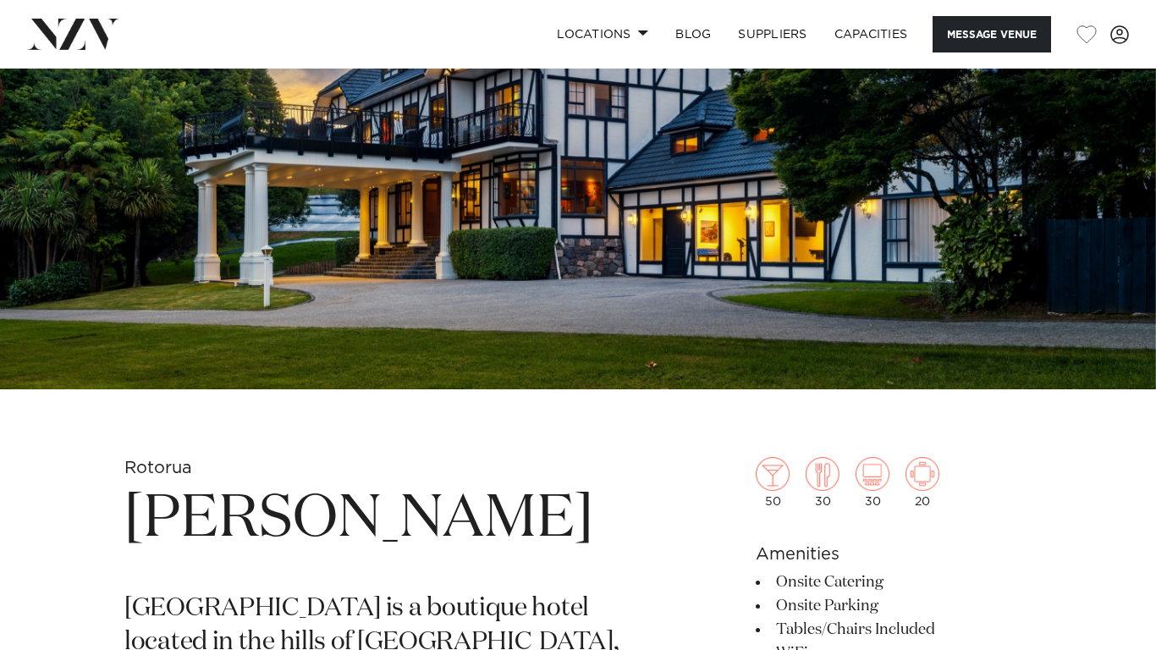
scroll to position [237, 0]
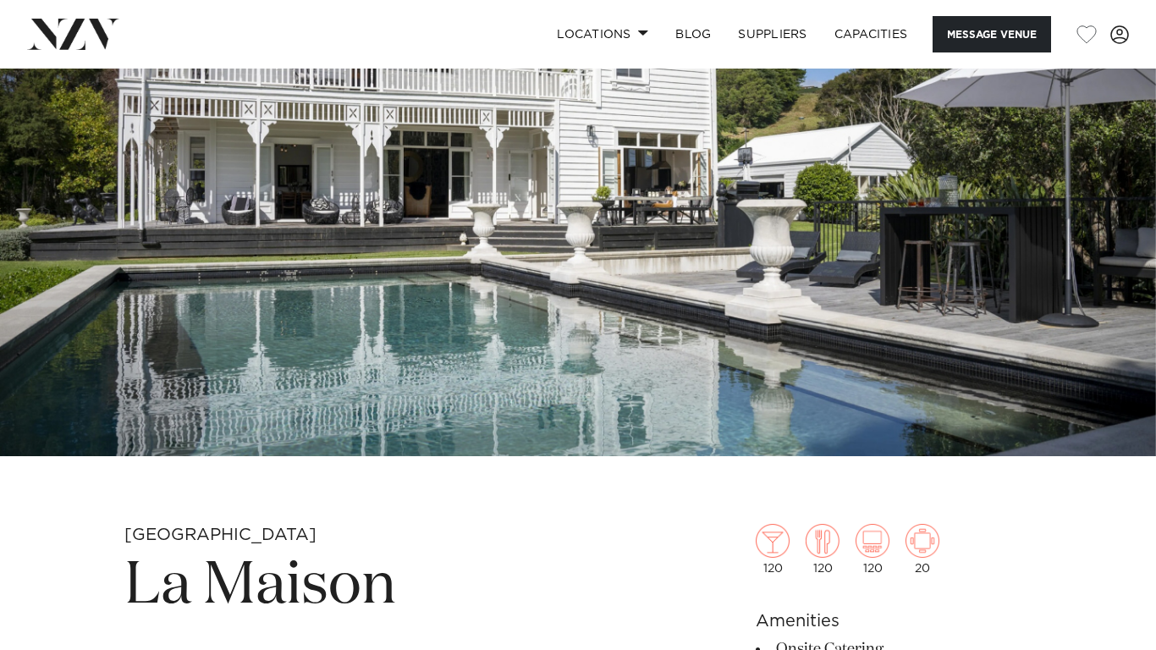
scroll to position [203, 0]
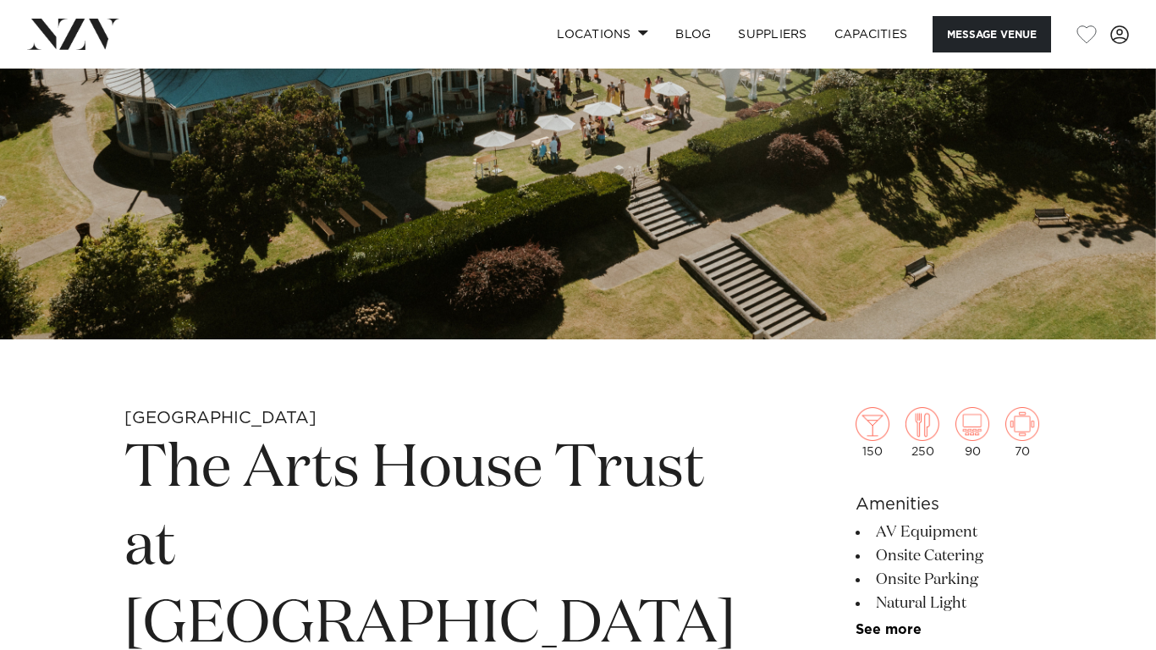
scroll to position [305, 0]
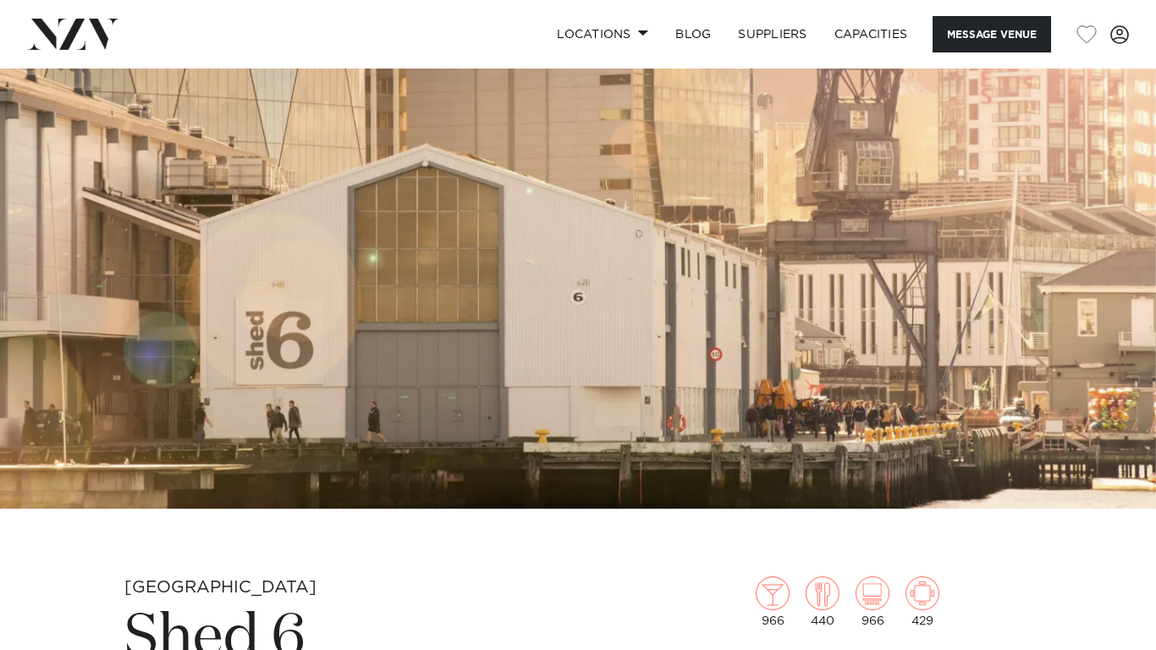
scroll to position [169, 0]
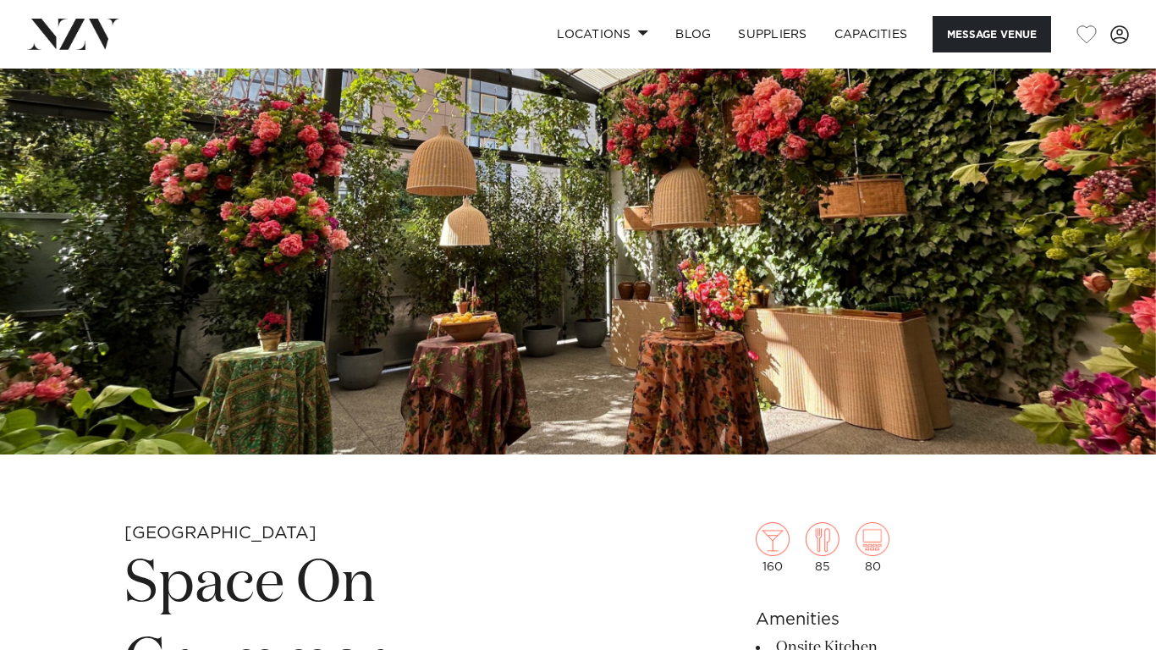
scroll to position [203, 0]
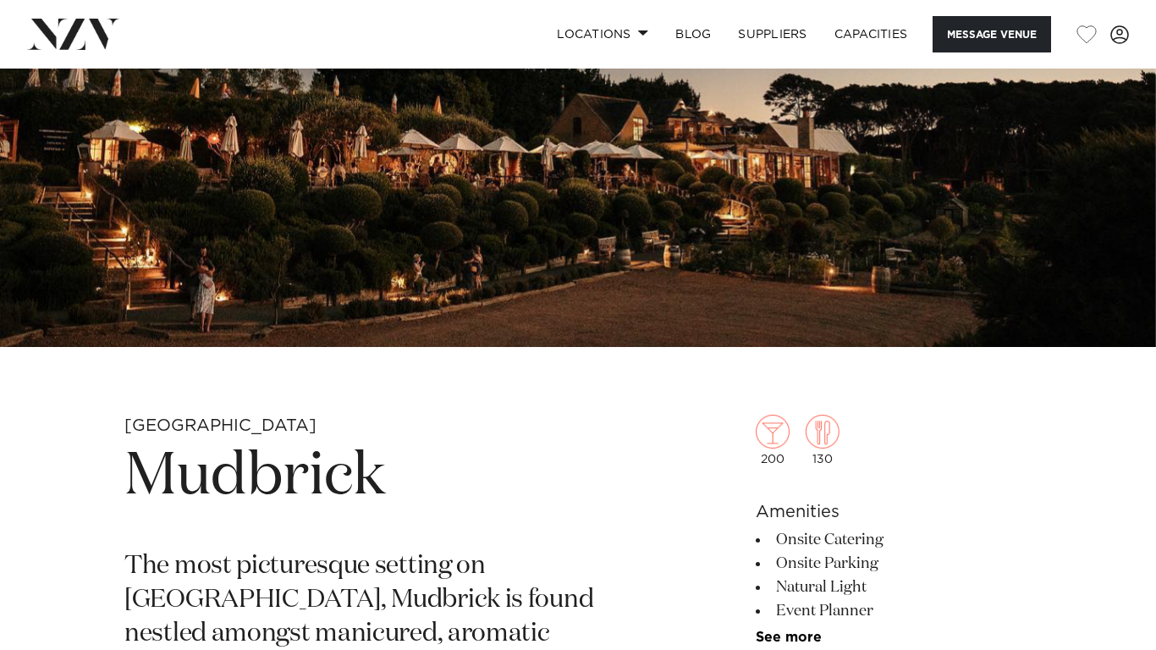
scroll to position [271, 0]
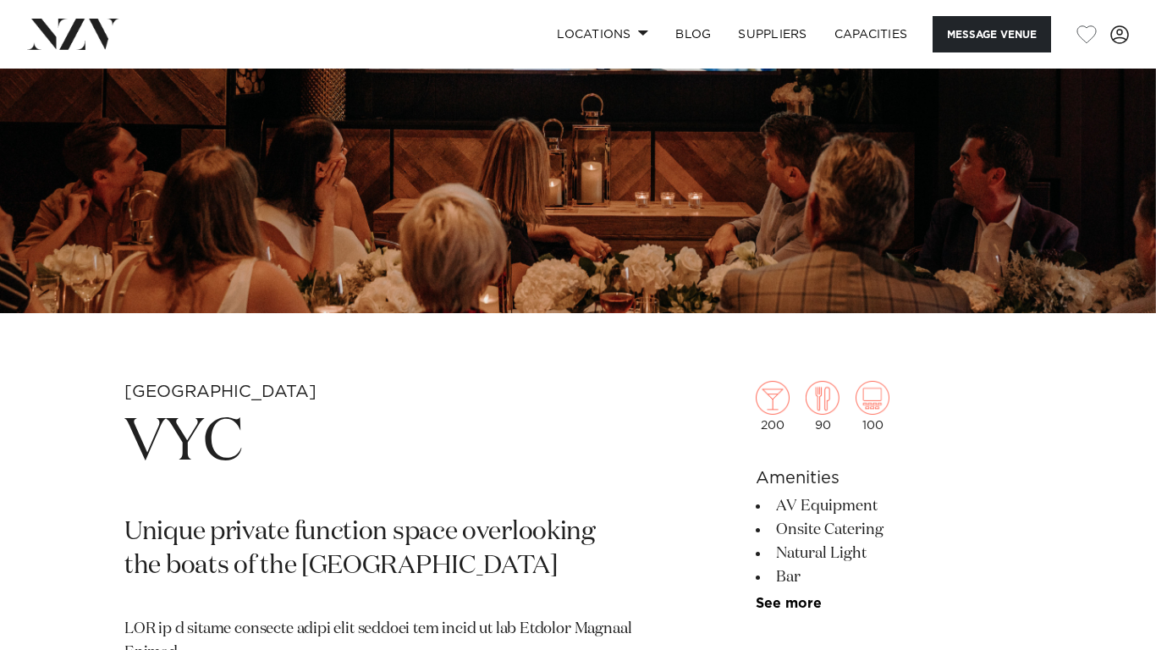
scroll to position [305, 0]
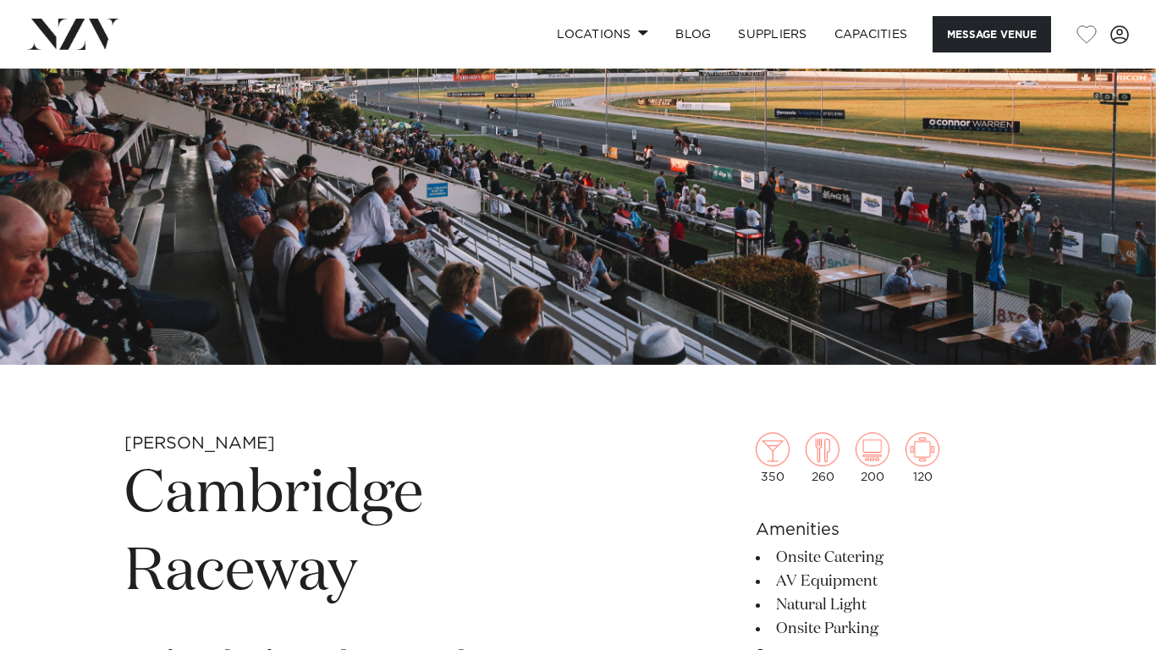
scroll to position [271, 0]
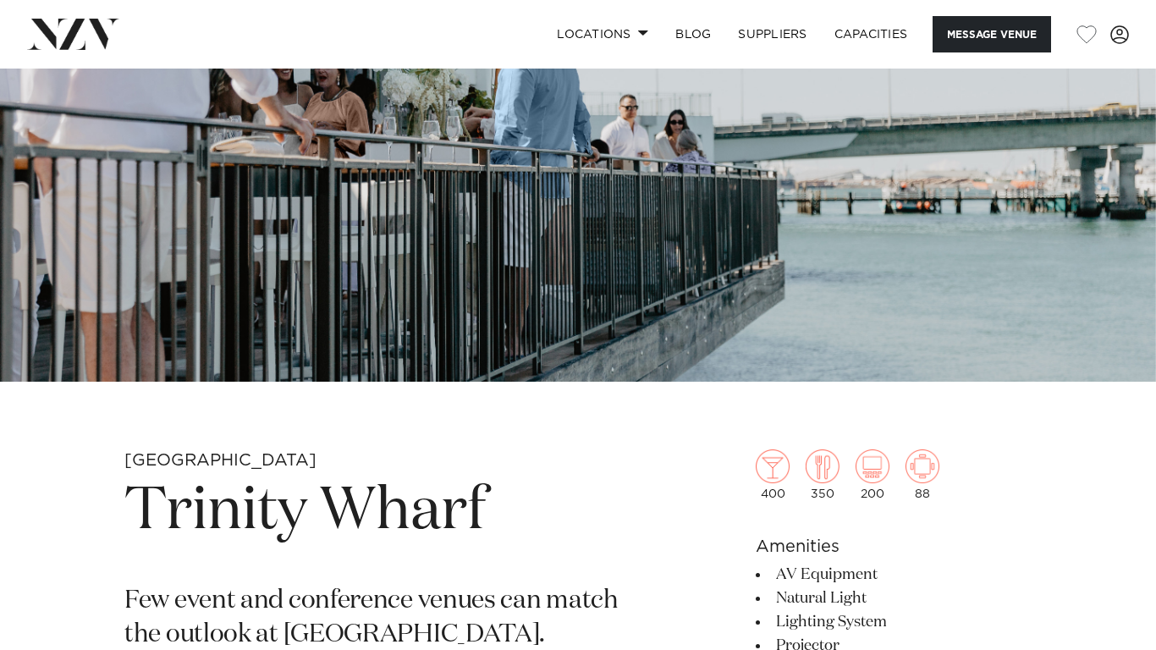
scroll to position [237, 0]
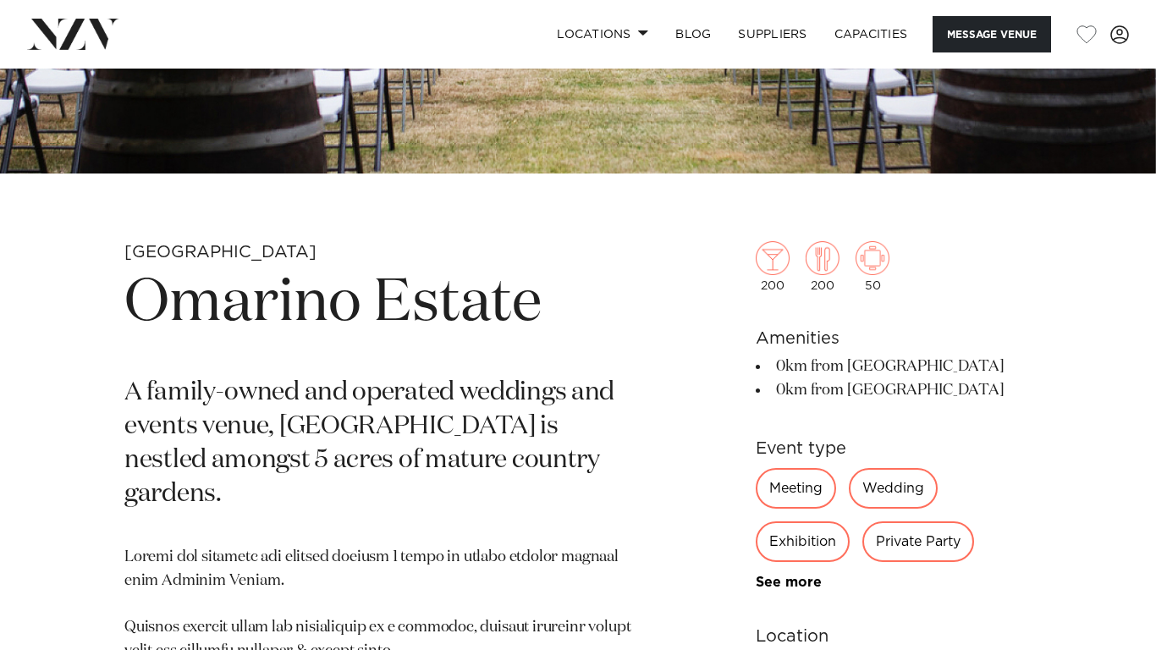
scroll to position [440, 0]
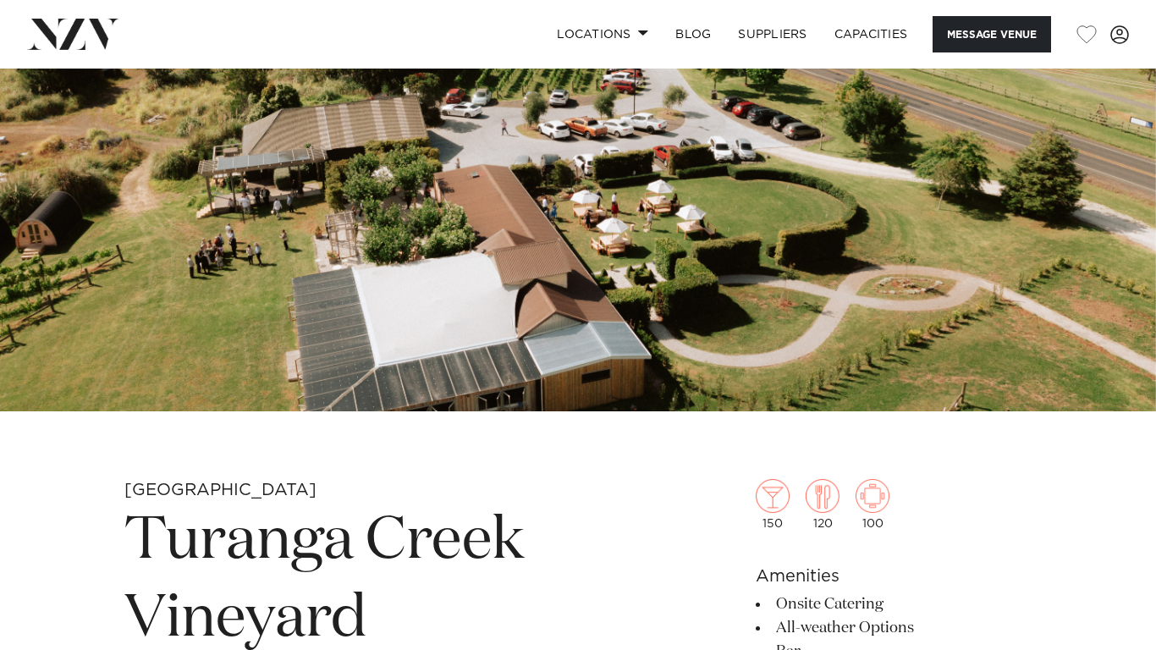
scroll to position [203, 0]
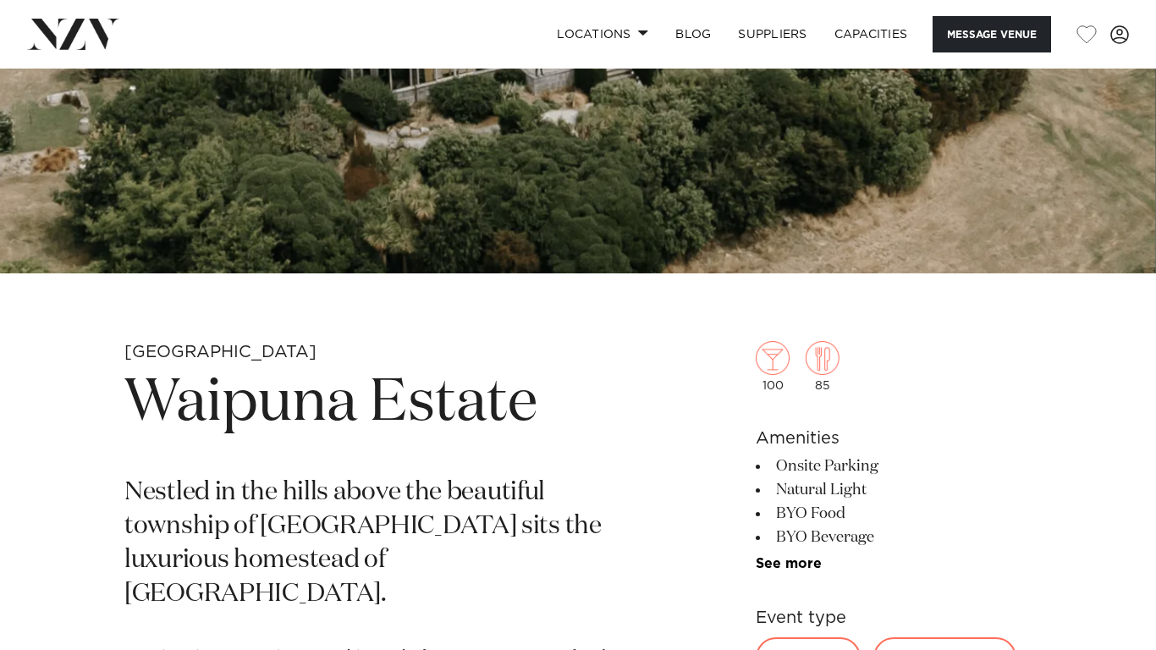
scroll to position [339, 0]
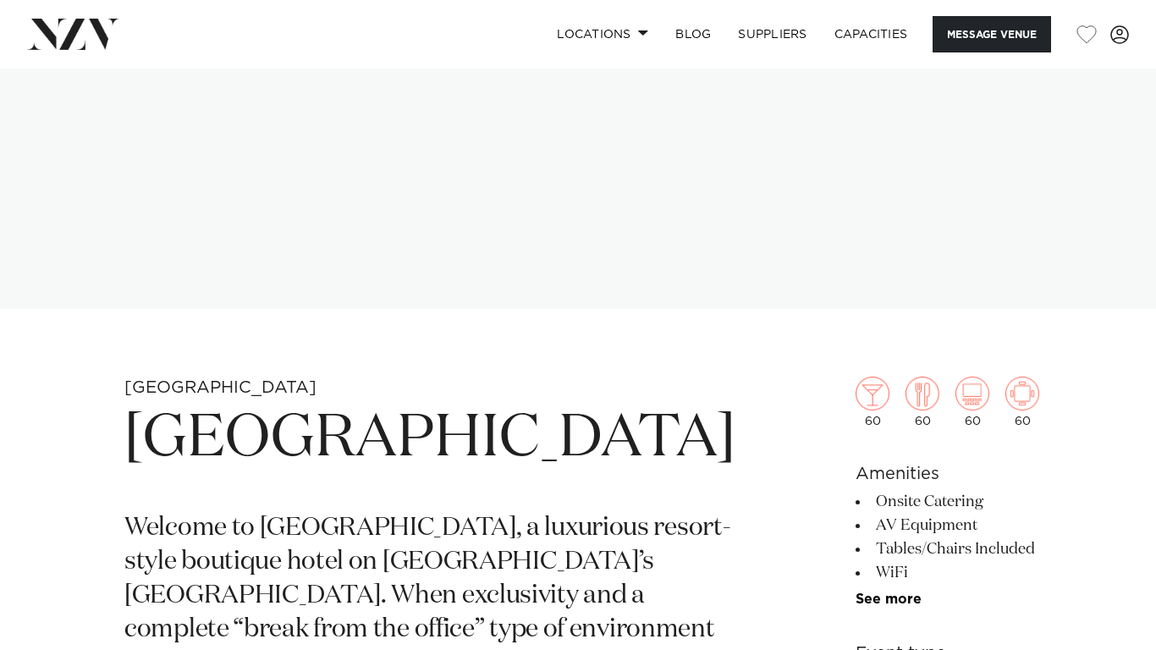
scroll to position [305, 0]
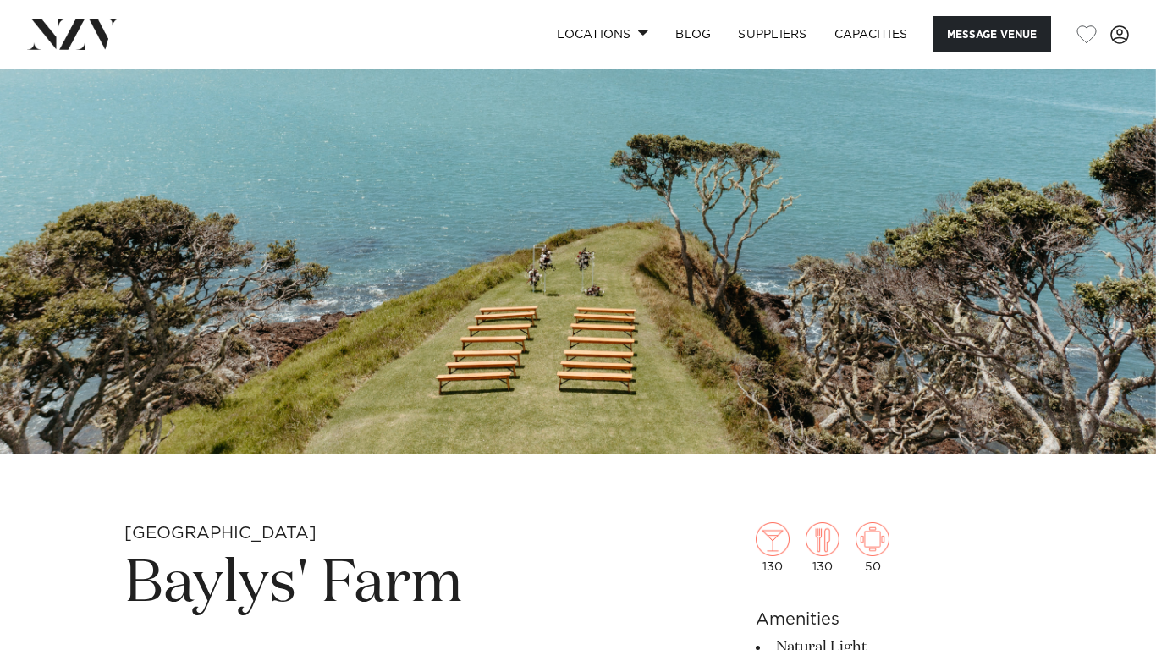
scroll to position [203, 0]
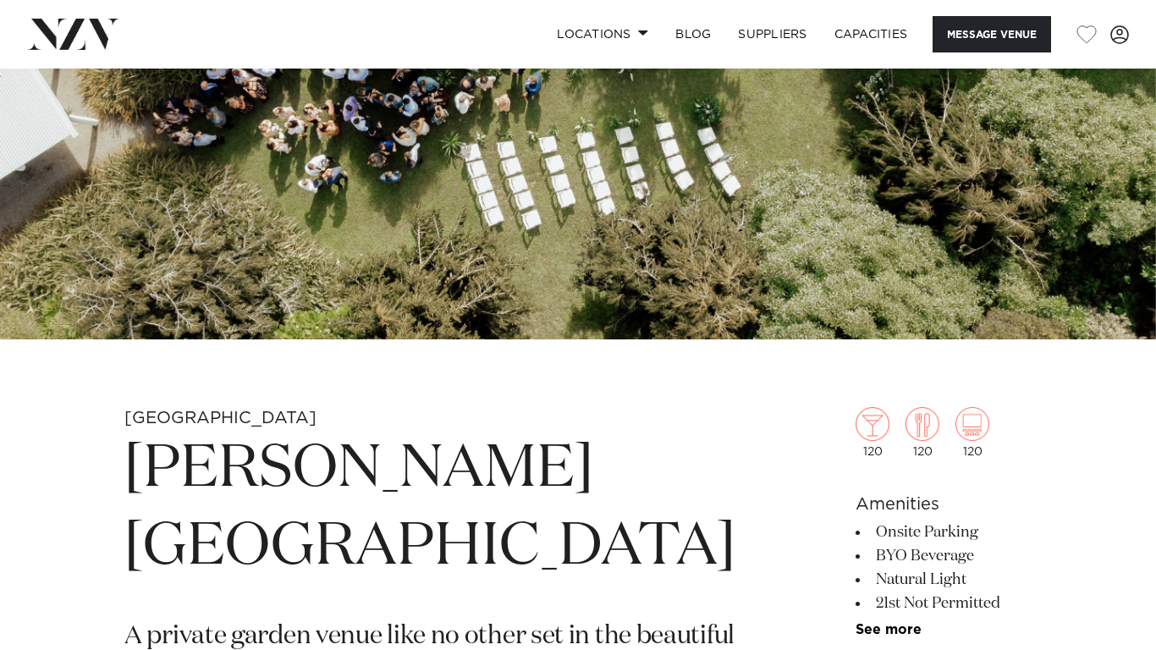
scroll to position [305, 0]
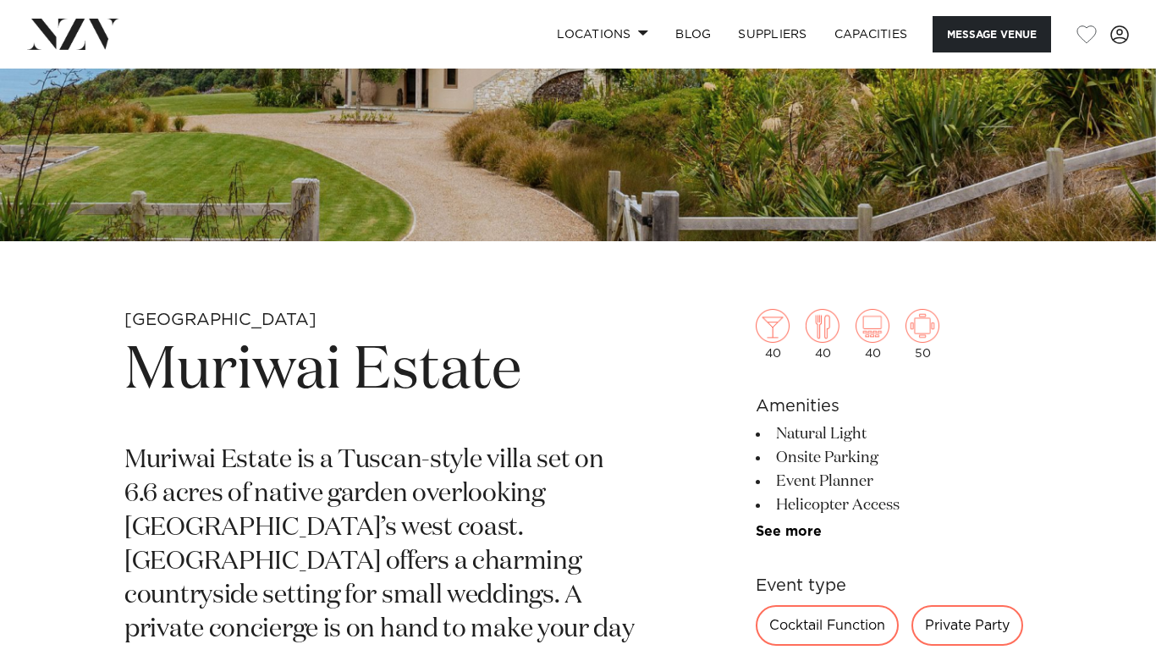
scroll to position [373, 0]
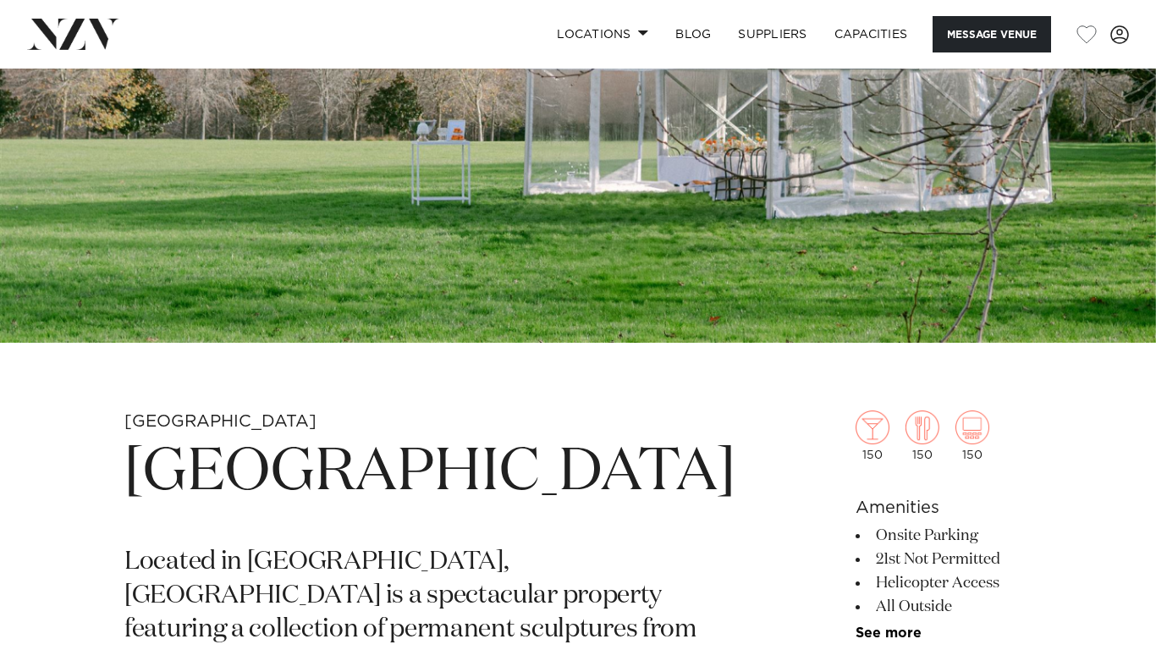
scroll to position [271, 0]
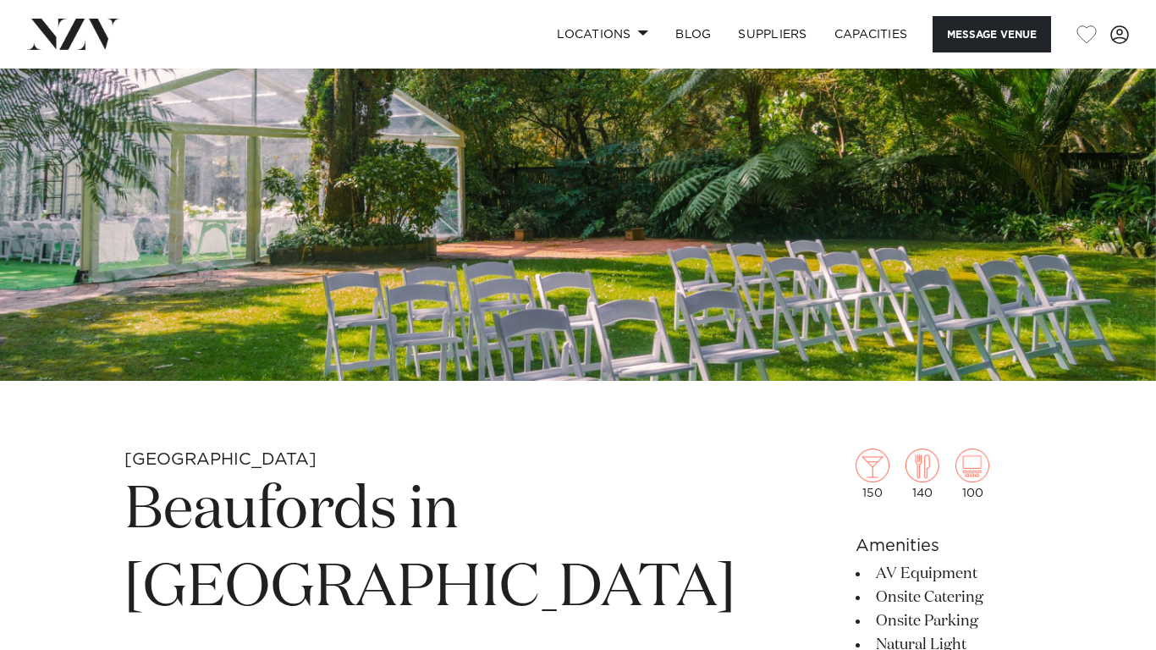
scroll to position [237, 0]
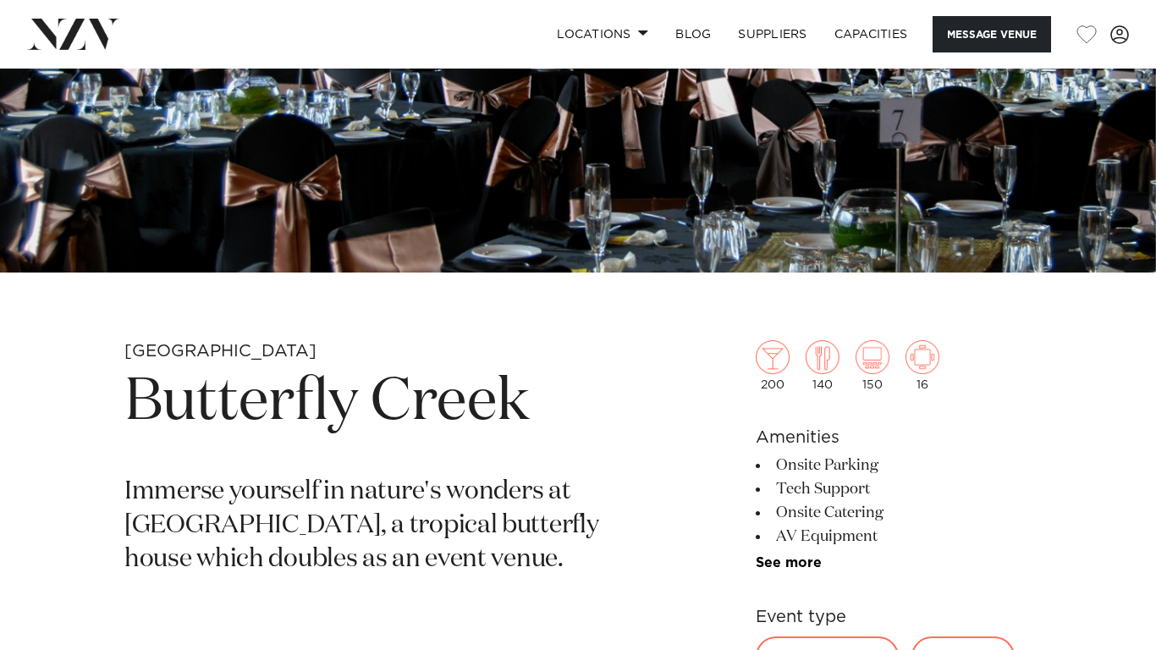
scroll to position [339, 0]
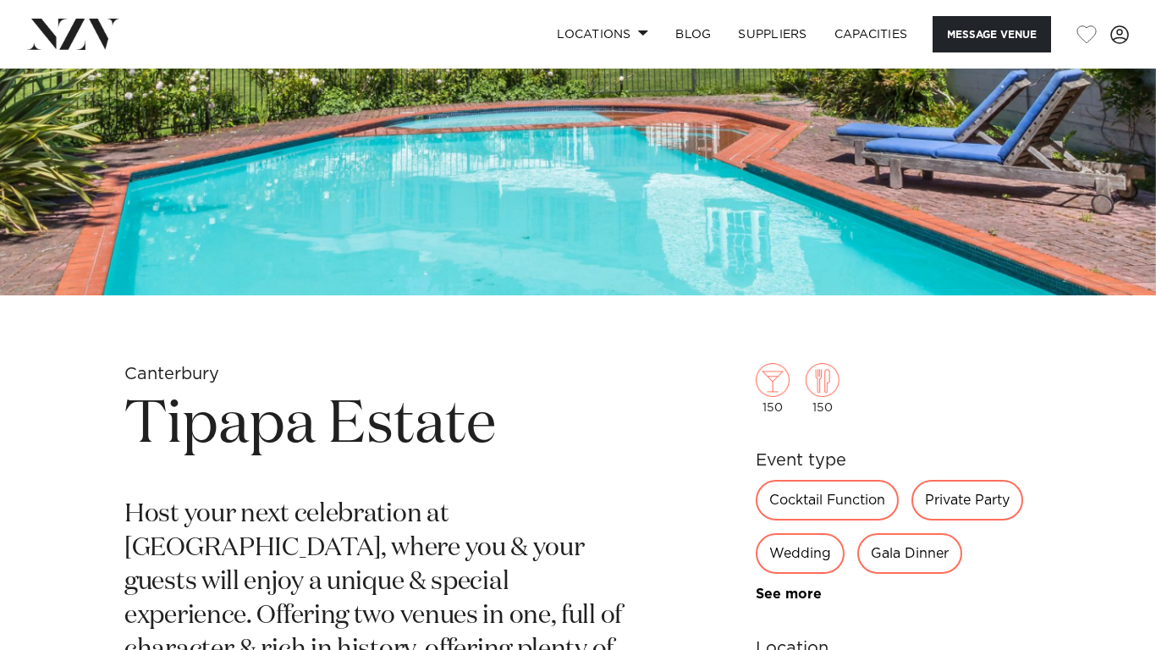
scroll to position [339, 0]
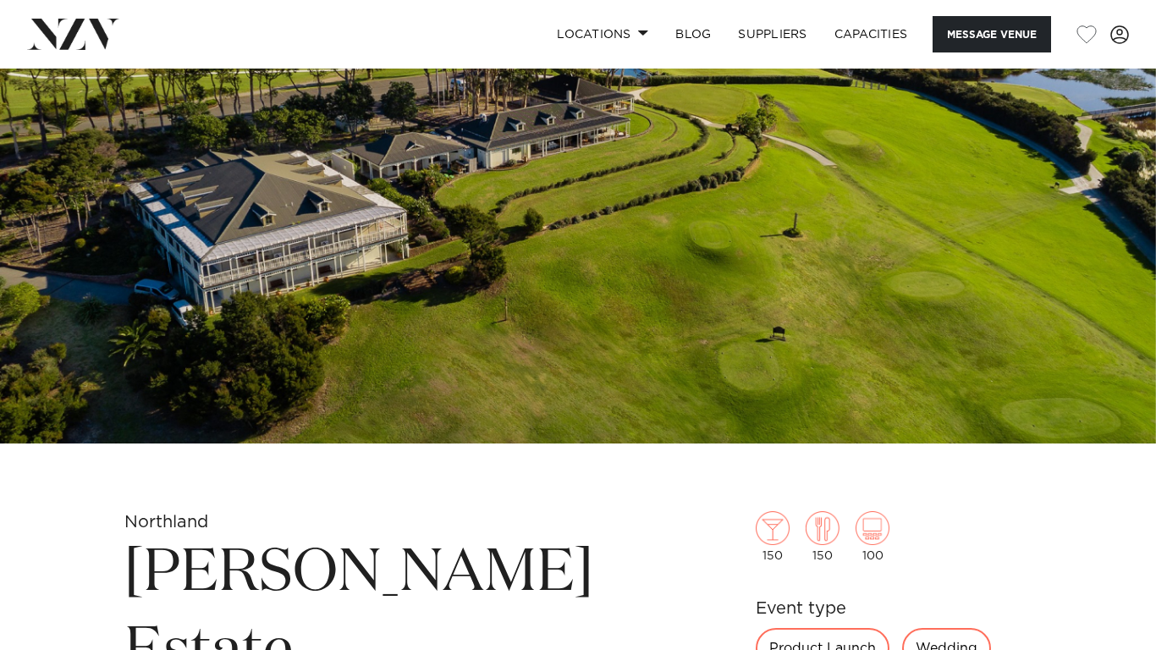
scroll to position [237, 0]
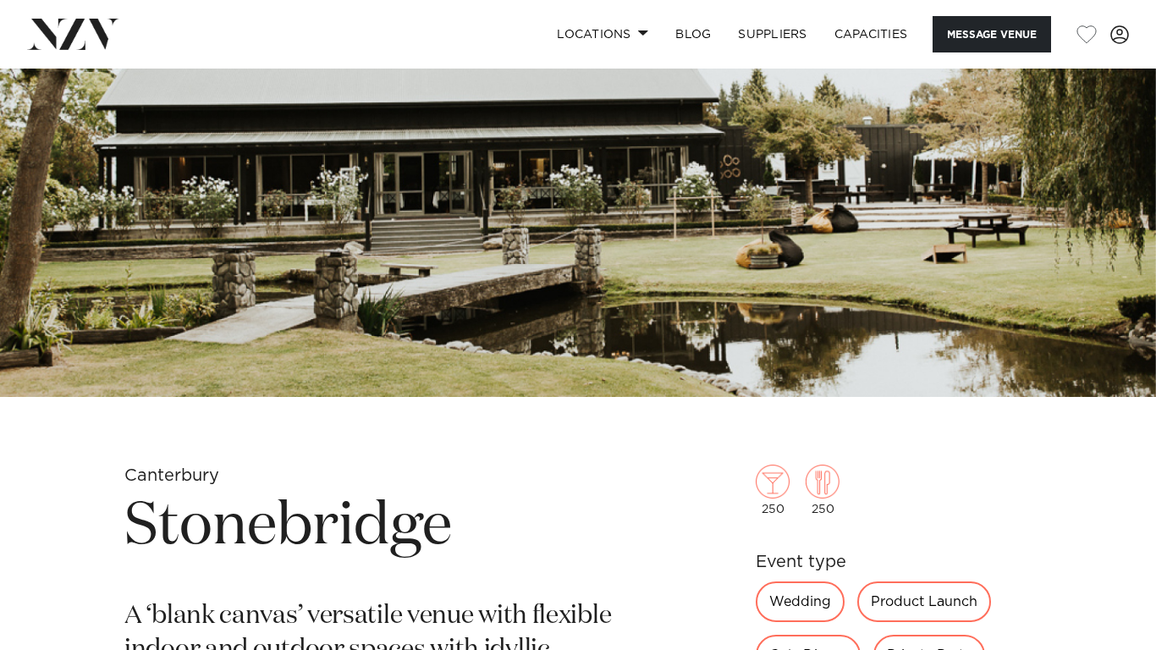
scroll to position [237, 0]
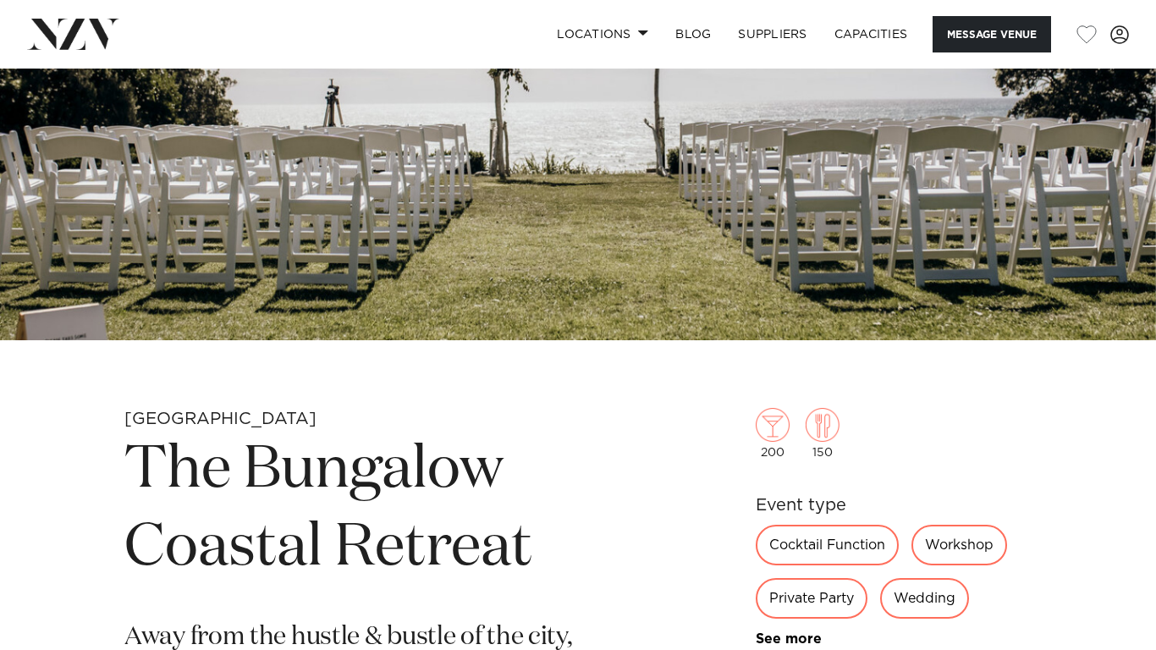
scroll to position [271, 0]
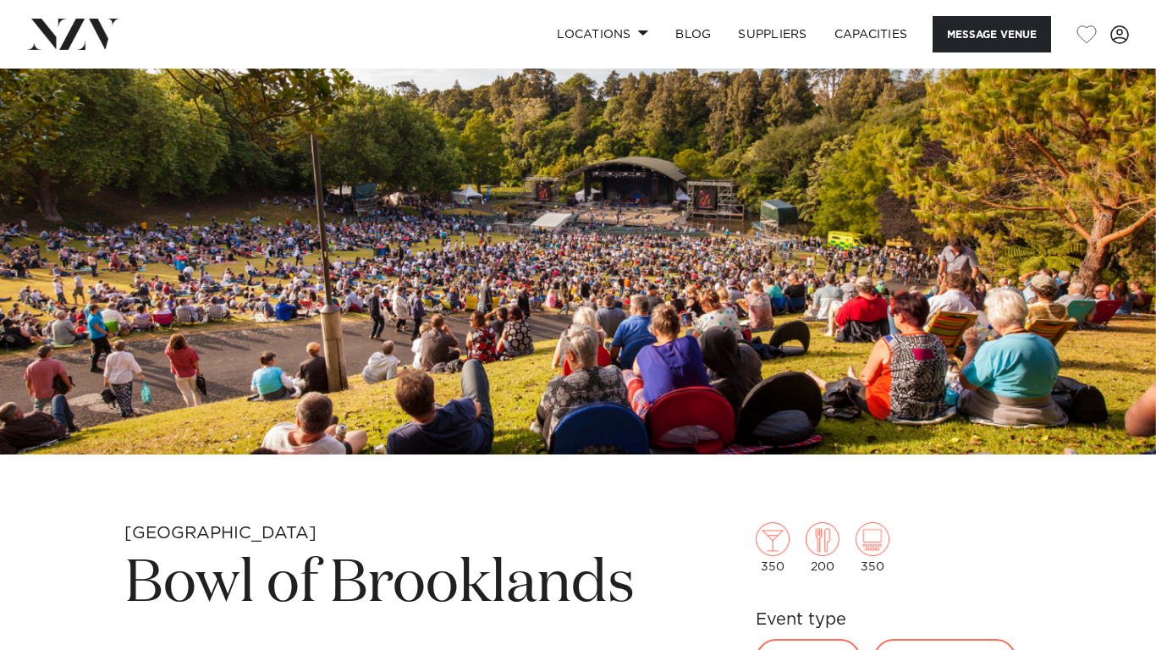
scroll to position [237, 0]
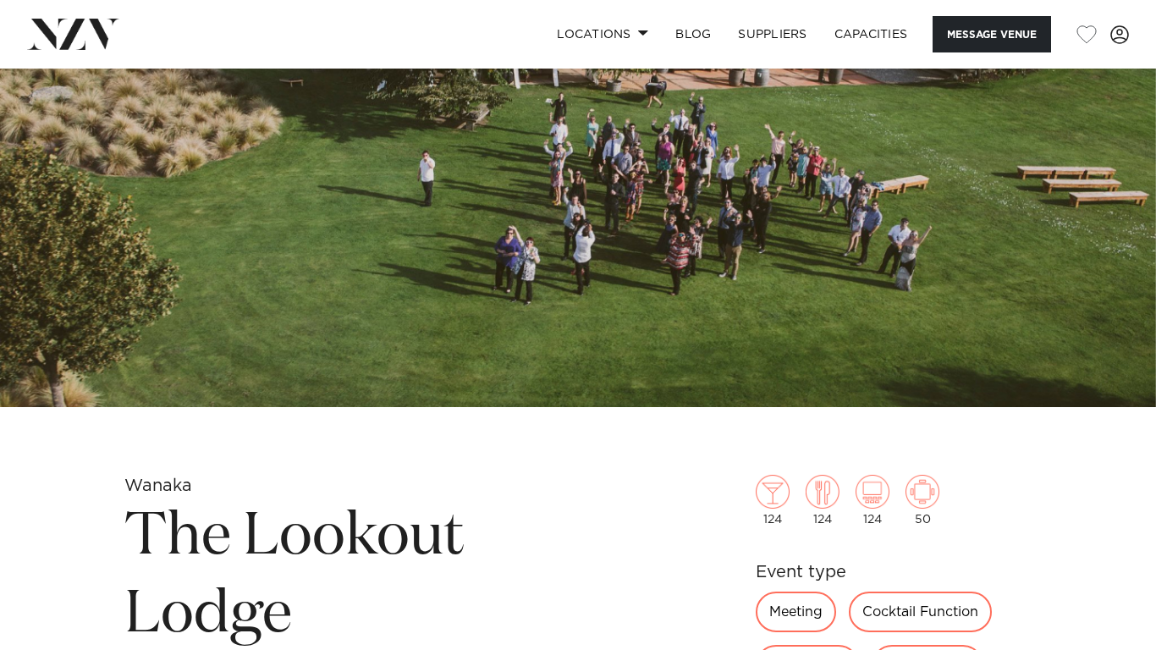
scroll to position [237, 0]
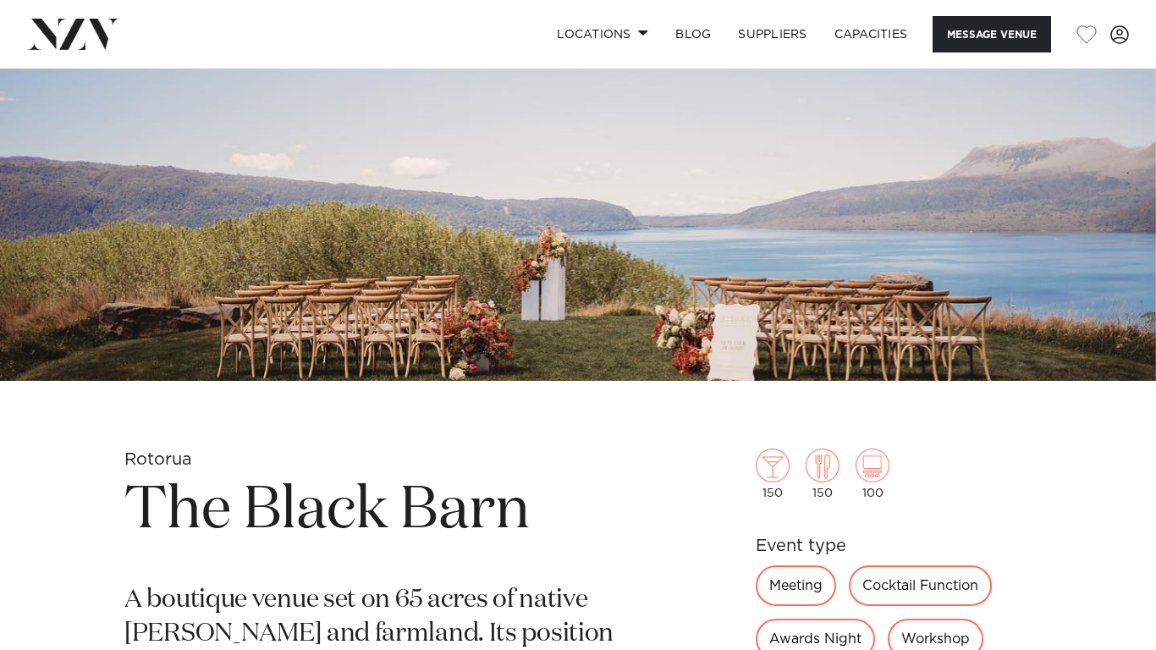
scroll to position [237, 0]
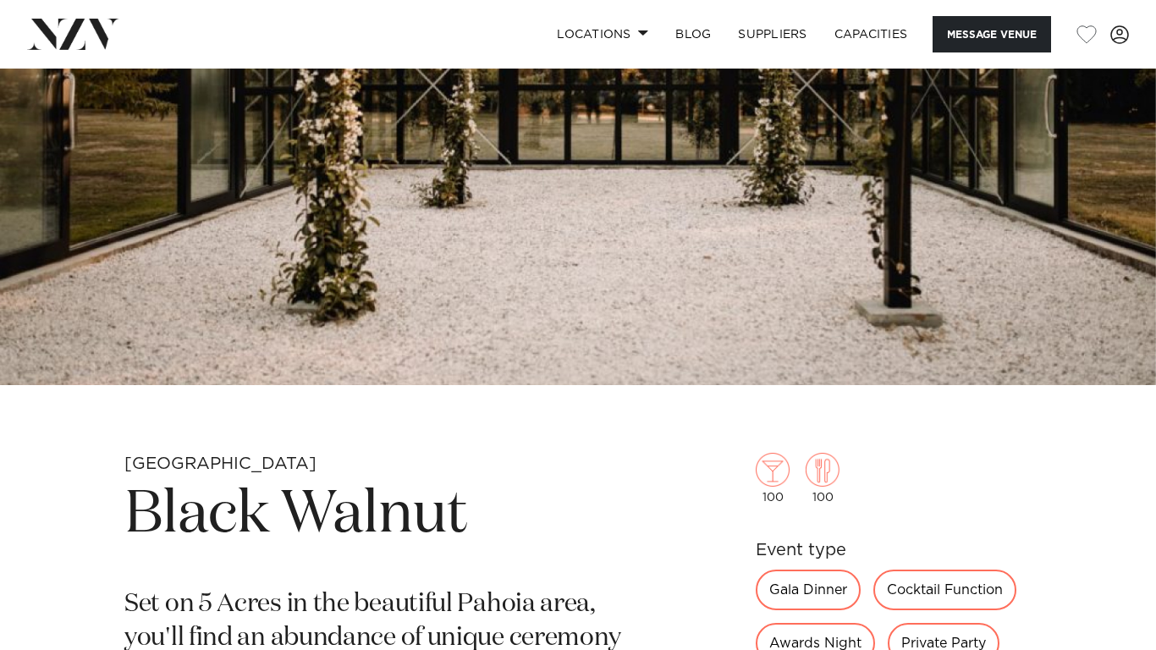
scroll to position [237, 0]
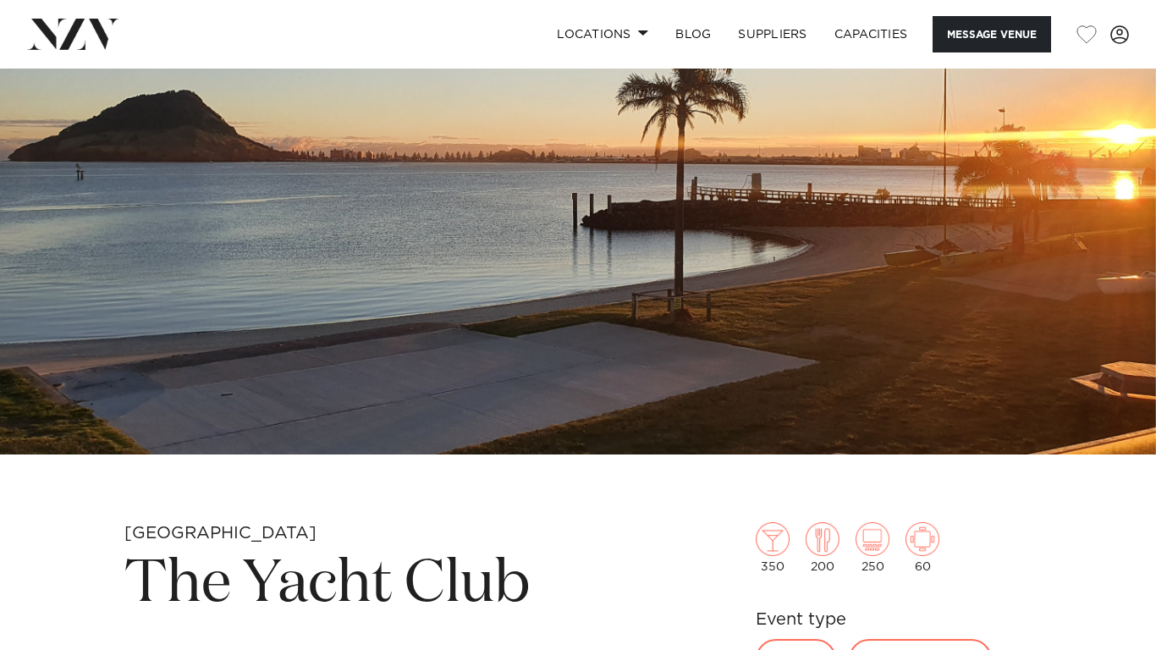
scroll to position [237, 0]
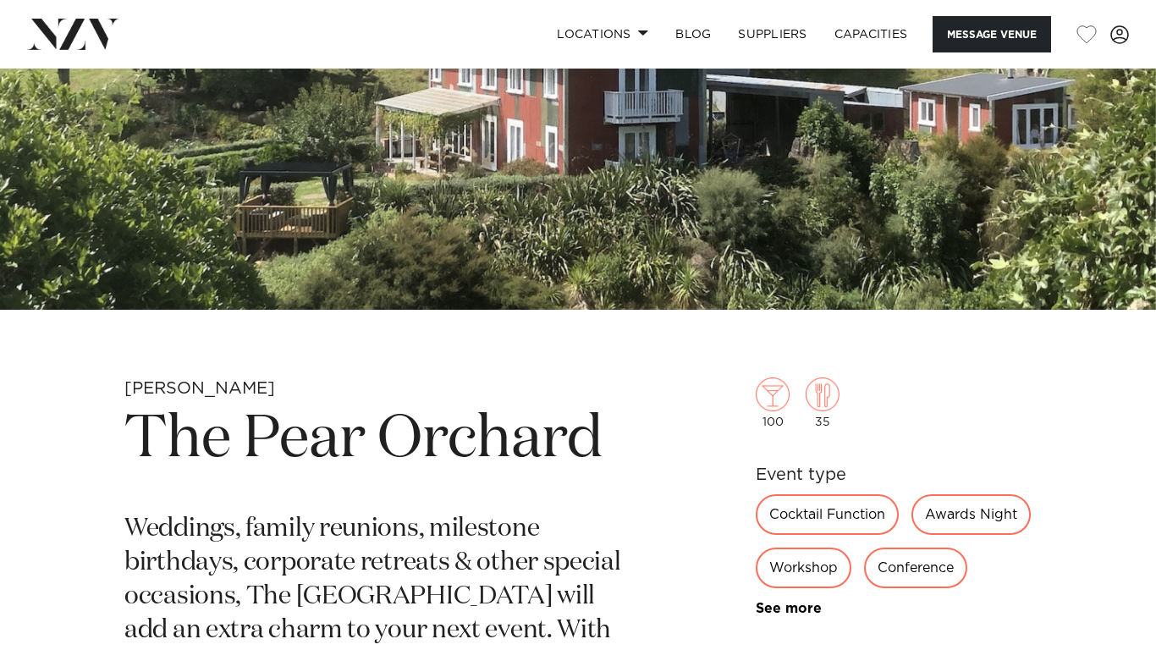
scroll to position [305, 0]
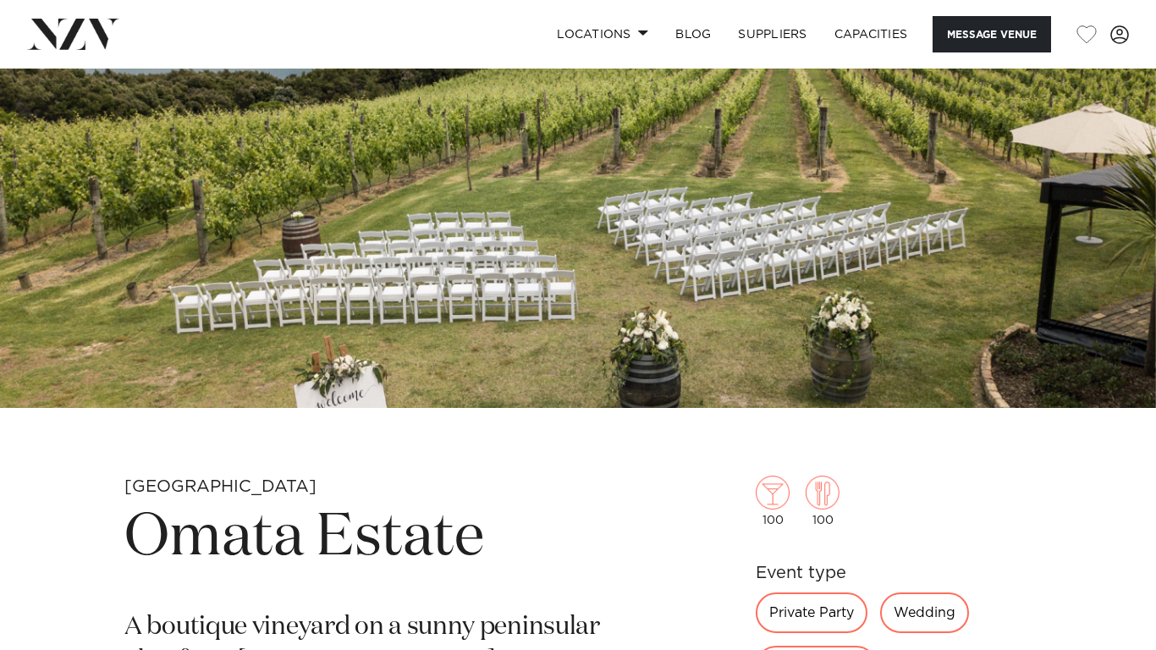
scroll to position [203, 0]
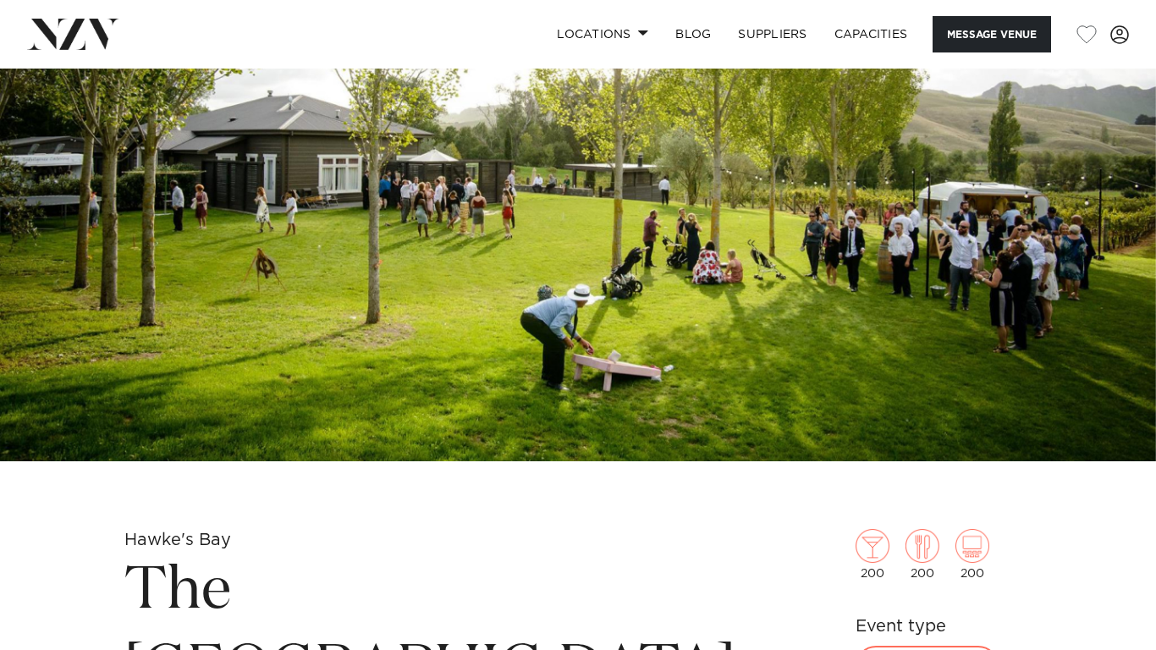
scroll to position [169, 0]
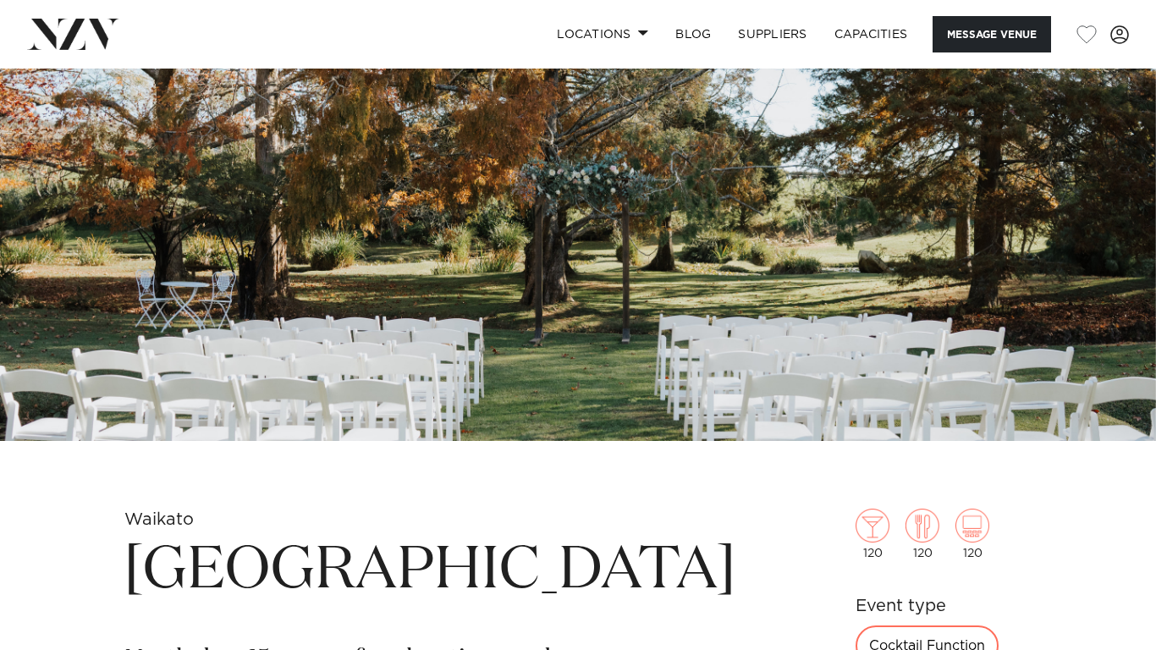
scroll to position [203, 0]
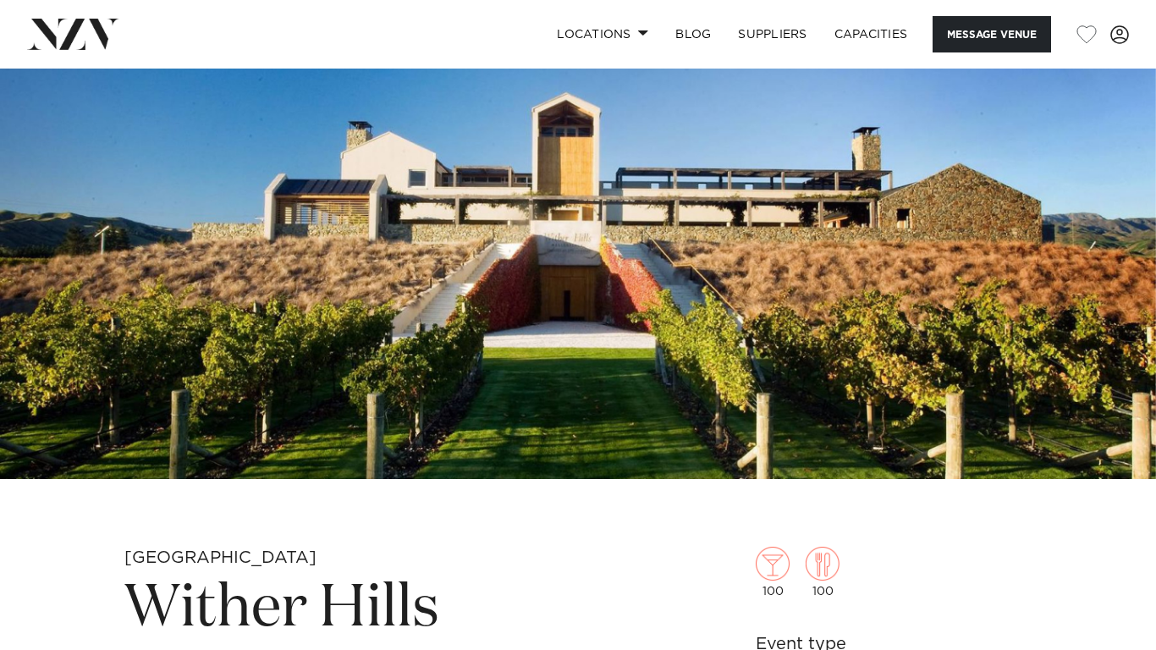
scroll to position [135, 0]
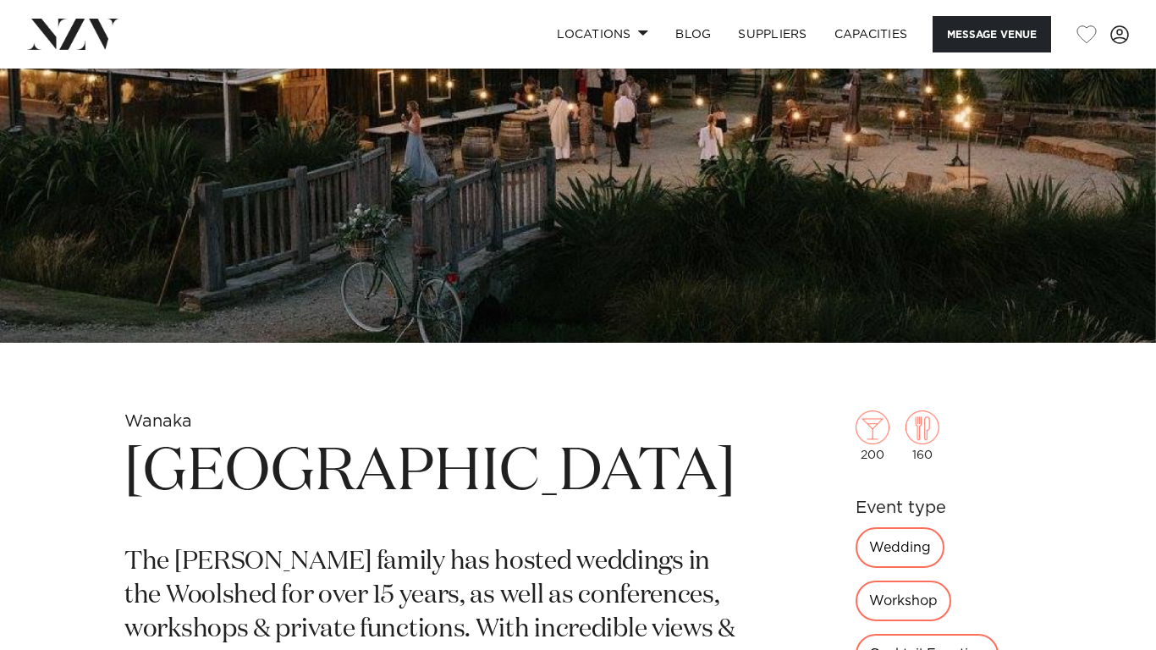
scroll to position [271, 0]
